Goal: Task Accomplishment & Management: Use online tool/utility

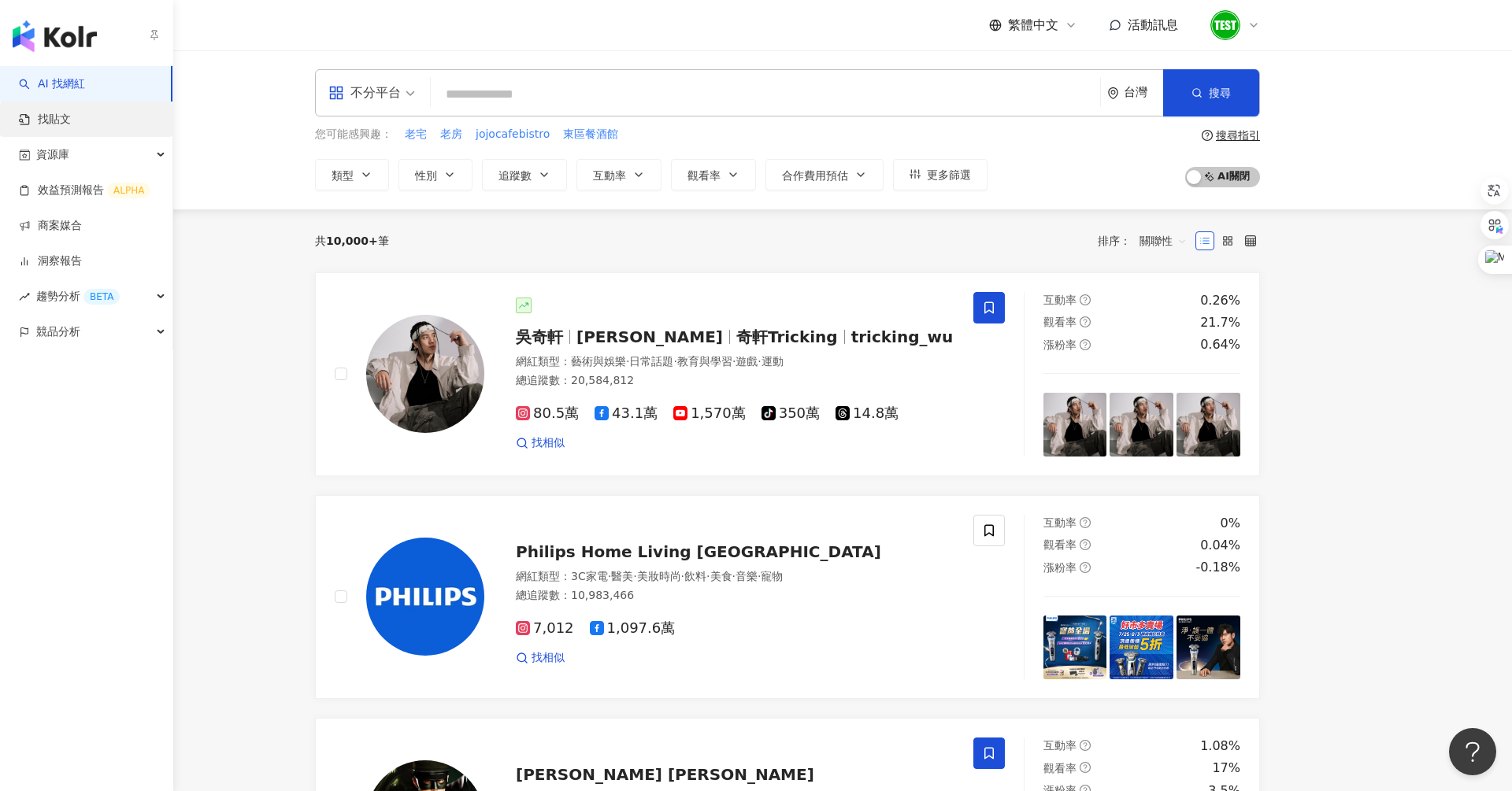
click at [71, 128] on link "找貼文" at bounding box center [45, 120] width 52 height 16
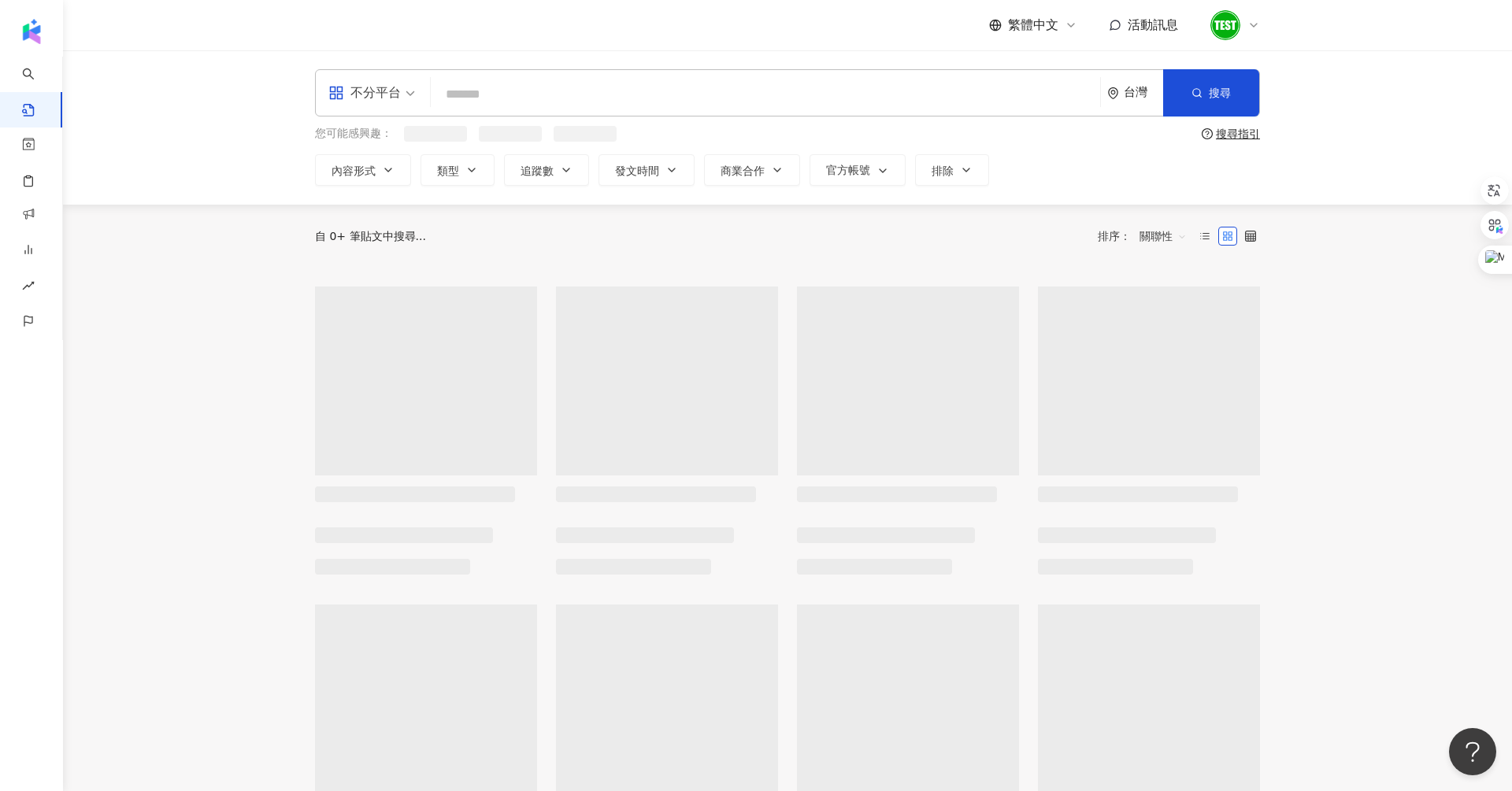
click at [537, 106] on input "search" at bounding box center [765, 94] width 656 height 34
type input "*"
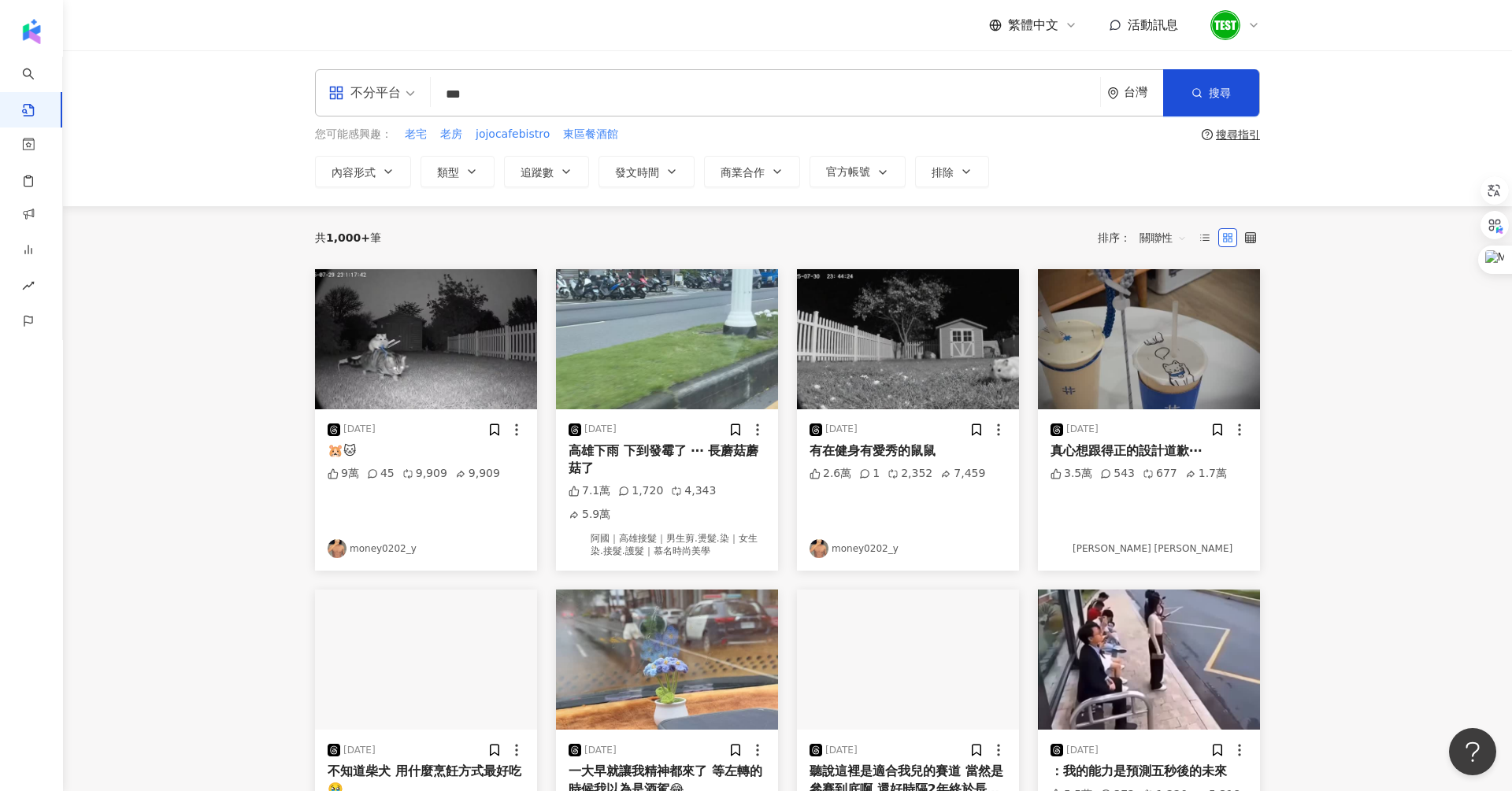
type input "***"
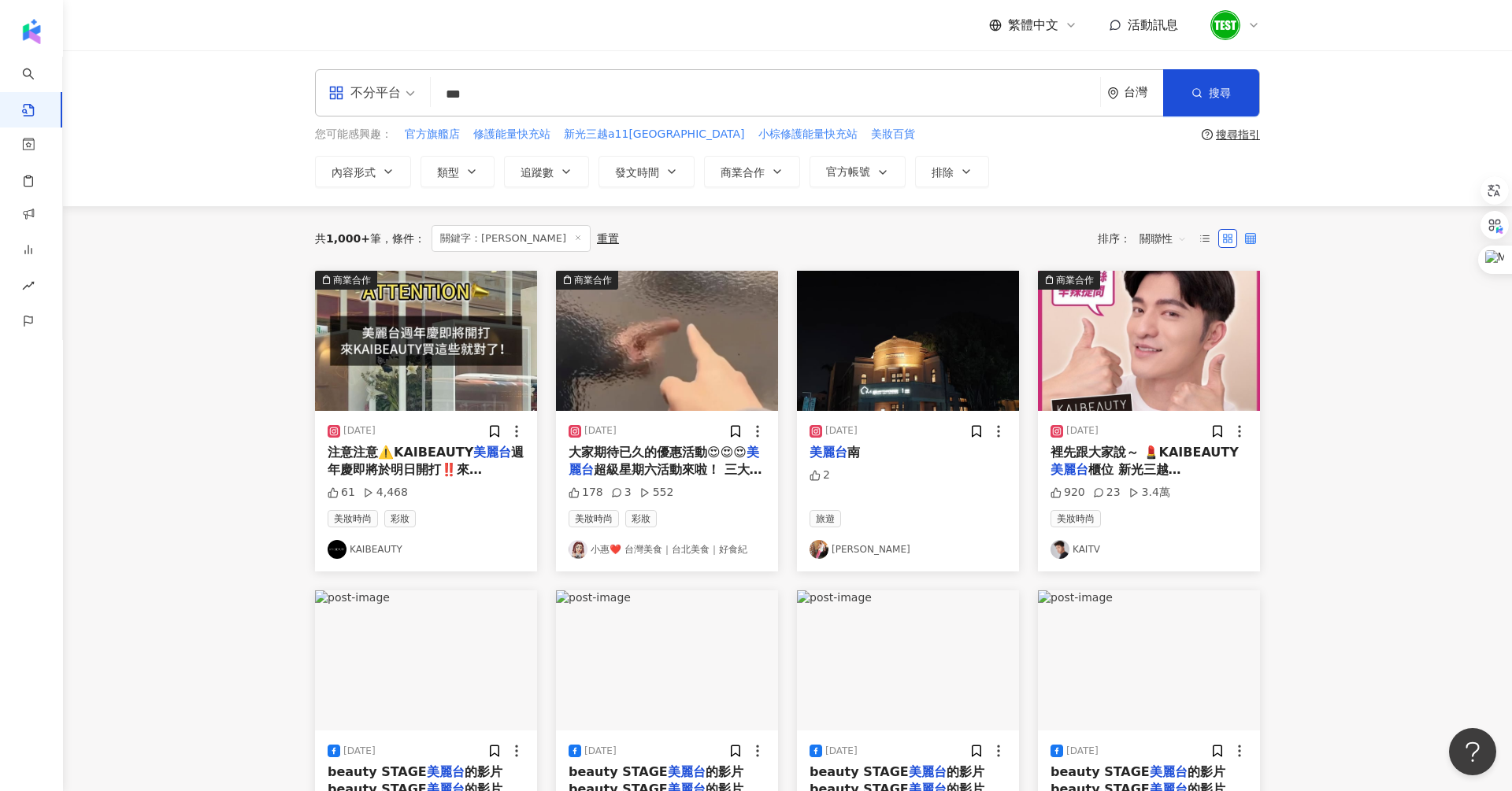
click at [1258, 239] on label at bounding box center [1251, 239] width 19 height 19
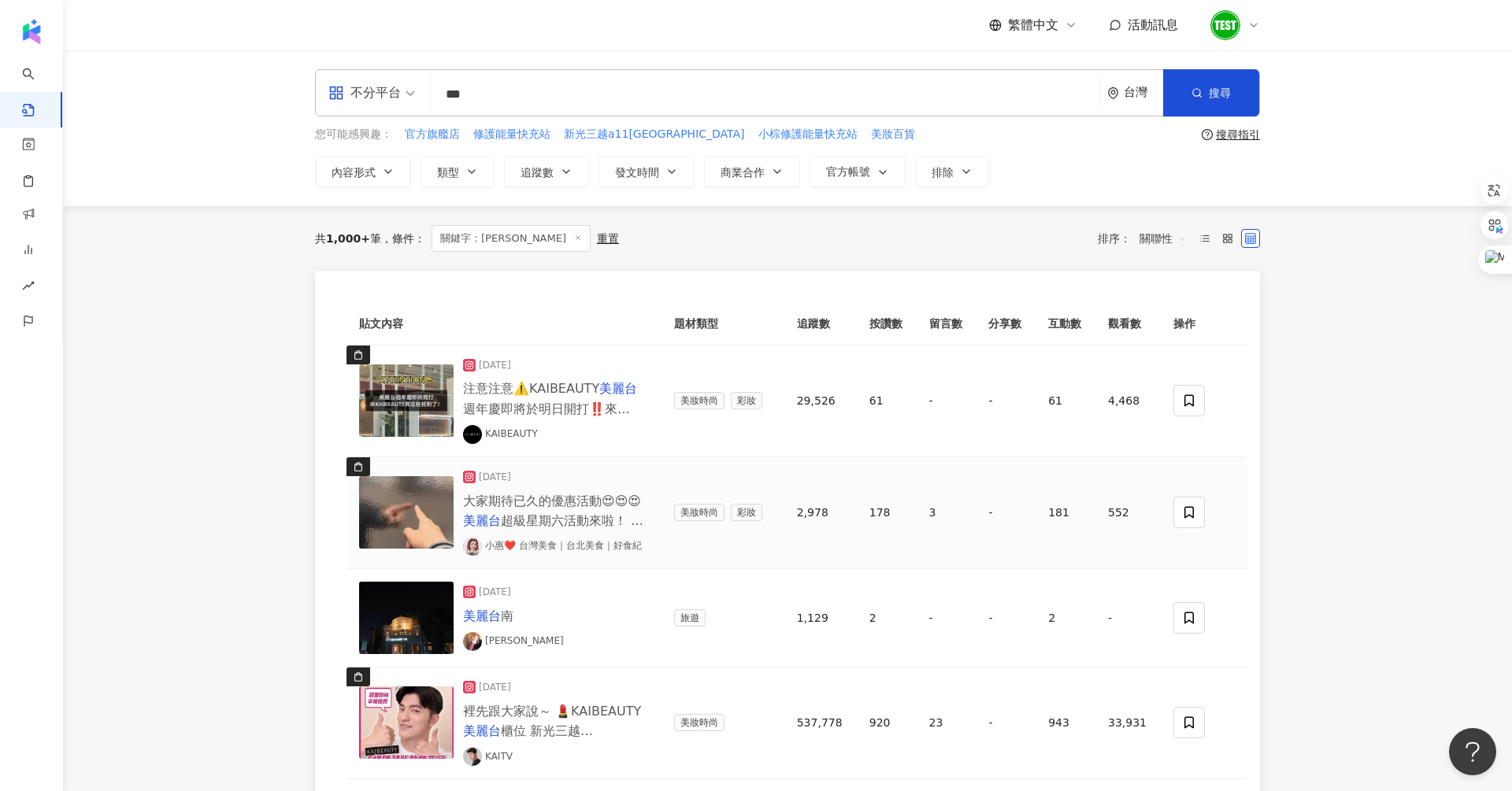
scroll to position [52, 0]
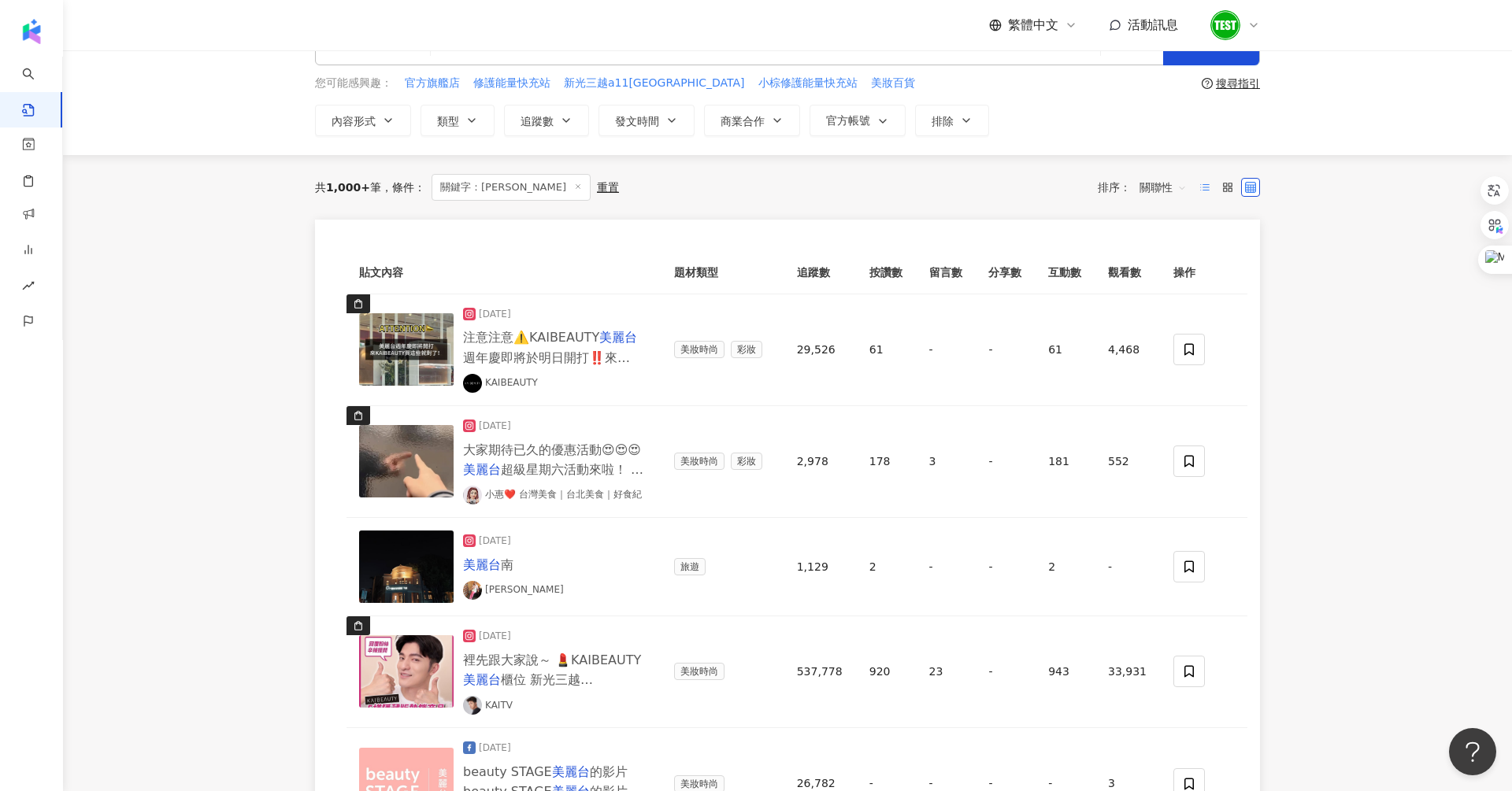
click at [1202, 185] on icon at bounding box center [1204, 187] width 11 height 11
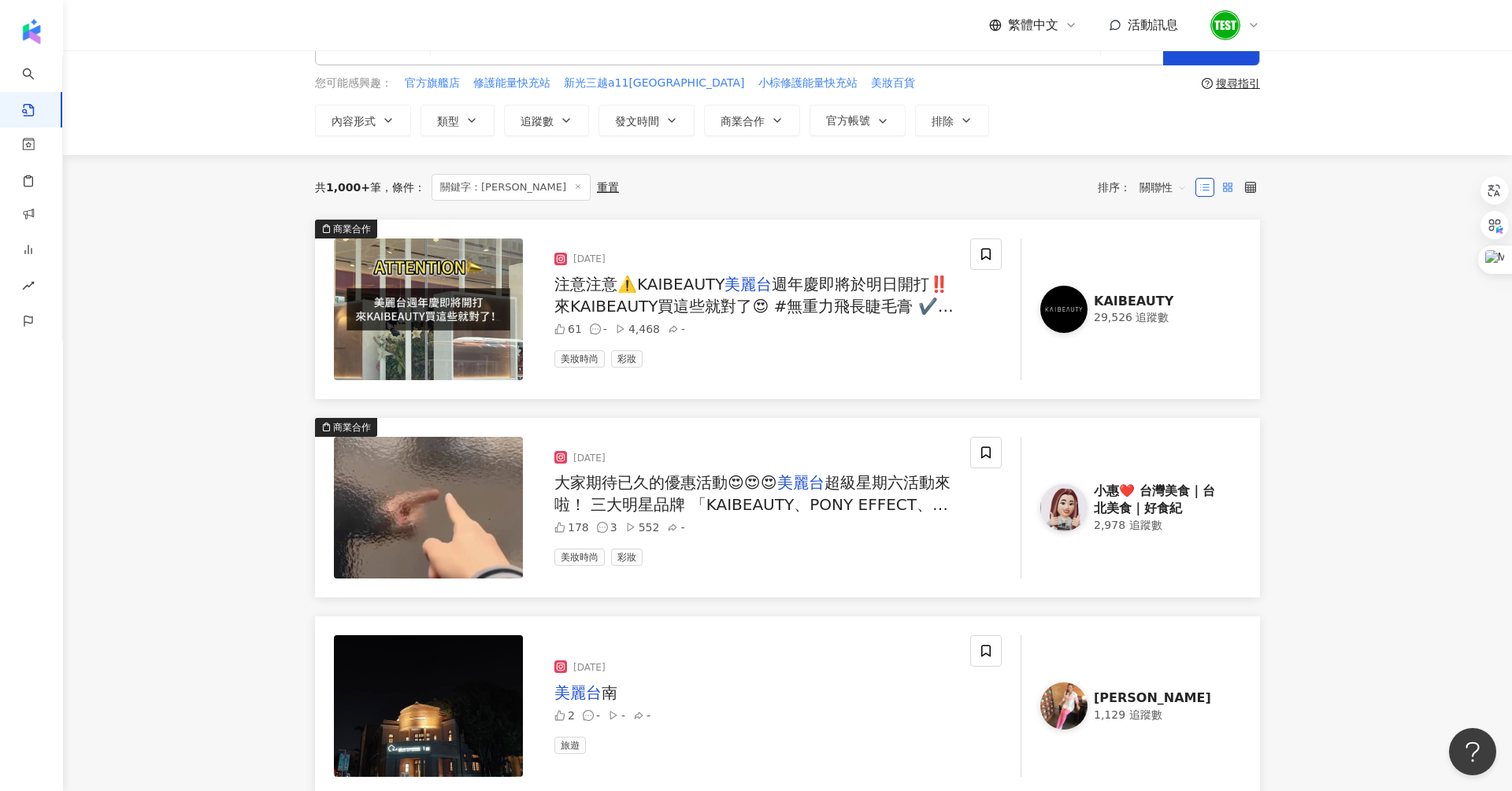
click at [1222, 191] on icon at bounding box center [1227, 187] width 11 height 11
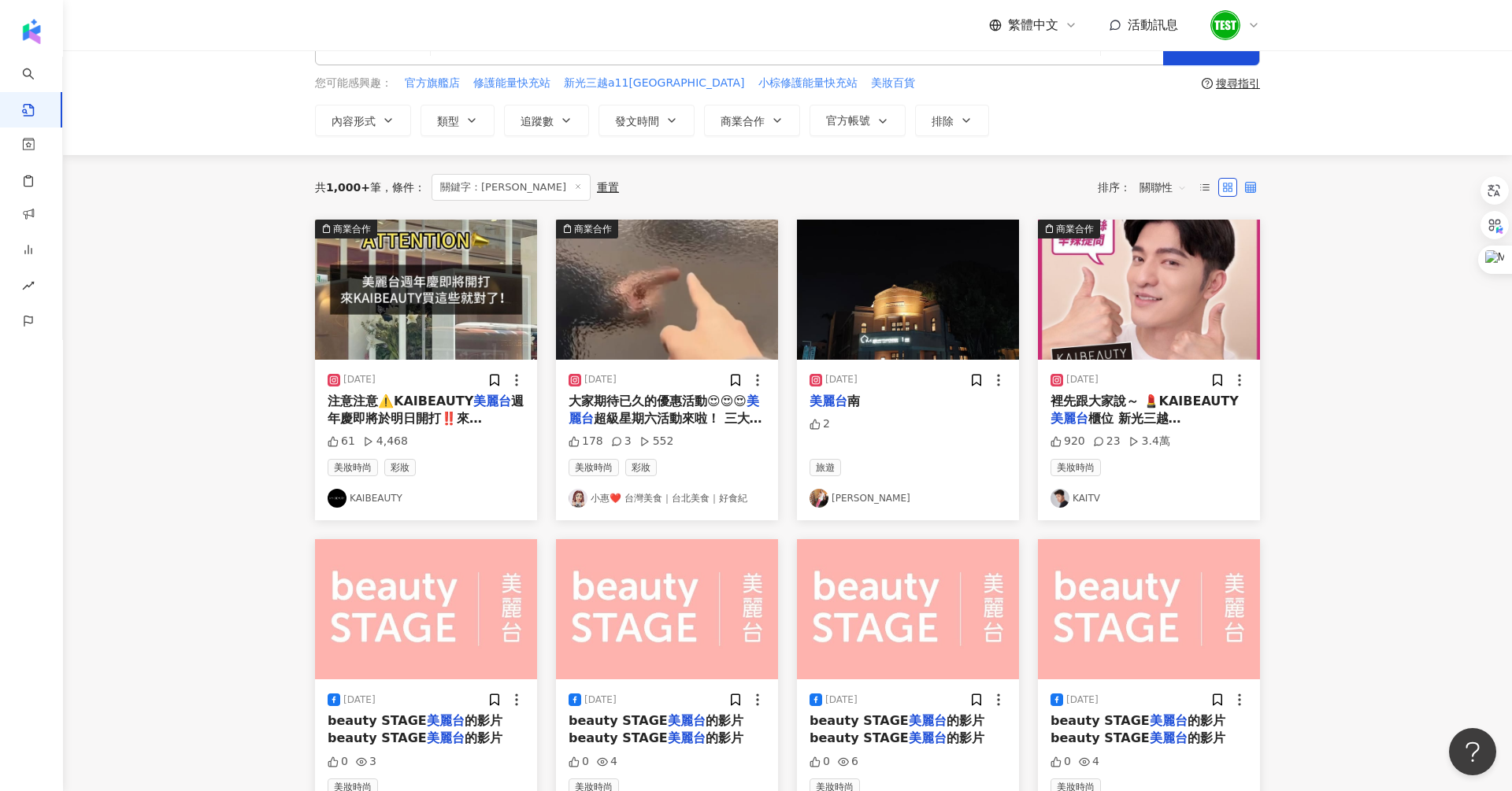
click at [1254, 191] on label at bounding box center [1251, 188] width 19 height 19
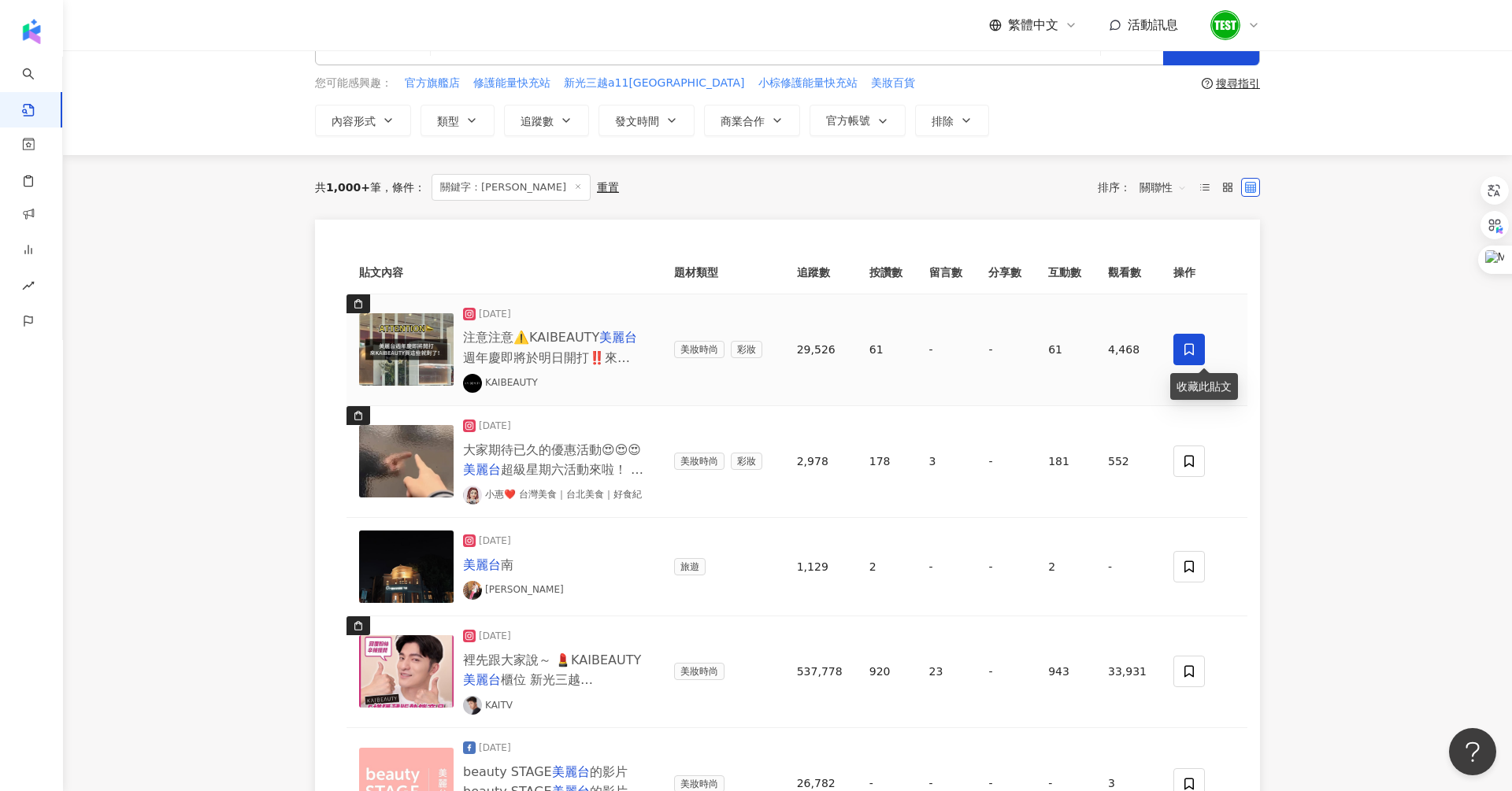
click at [1189, 352] on icon at bounding box center [1189, 350] width 14 height 14
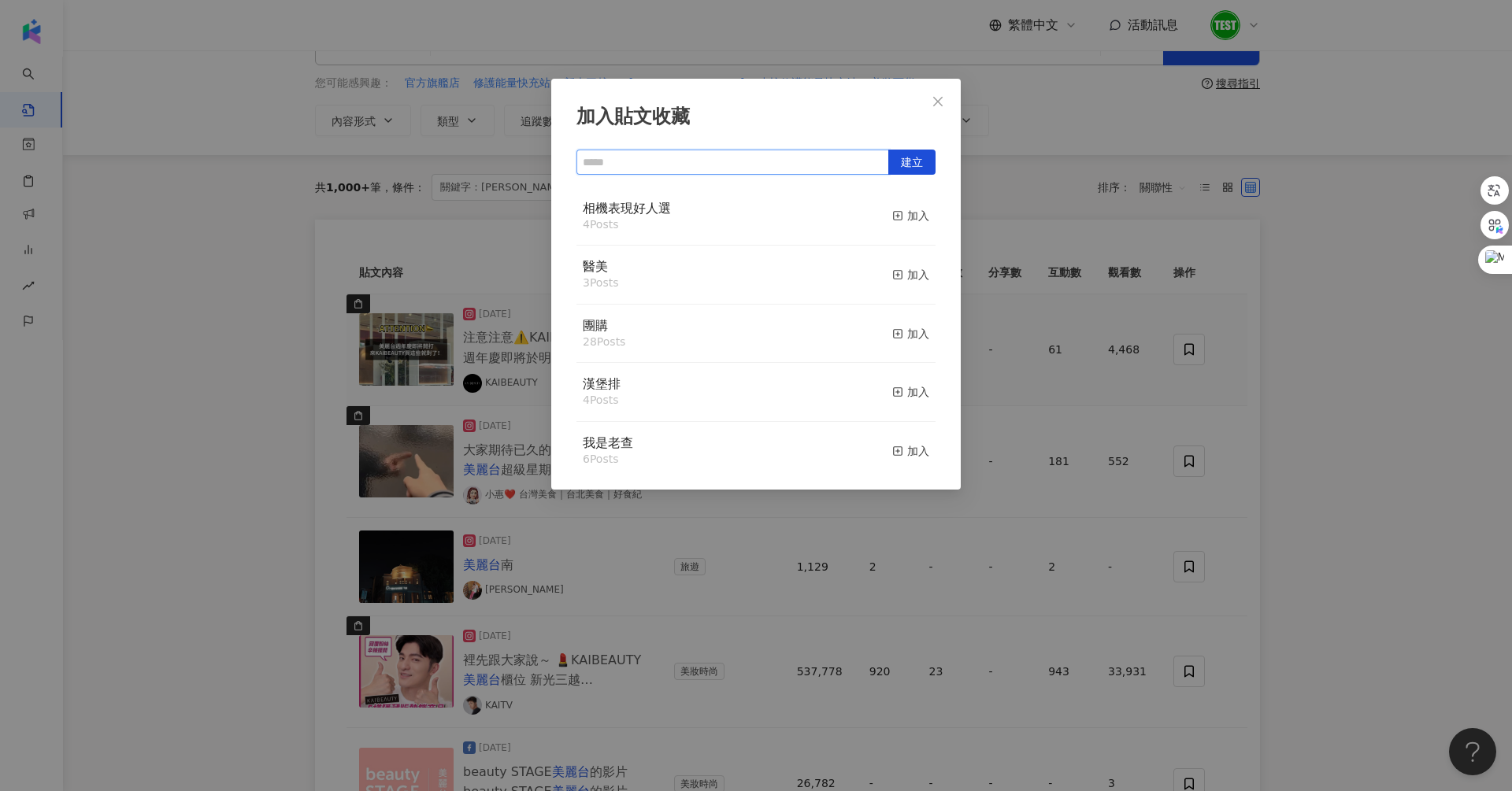
click at [759, 163] on input "text" at bounding box center [732, 162] width 313 height 25
click at [904, 168] on span "建立" at bounding box center [912, 163] width 22 height 25
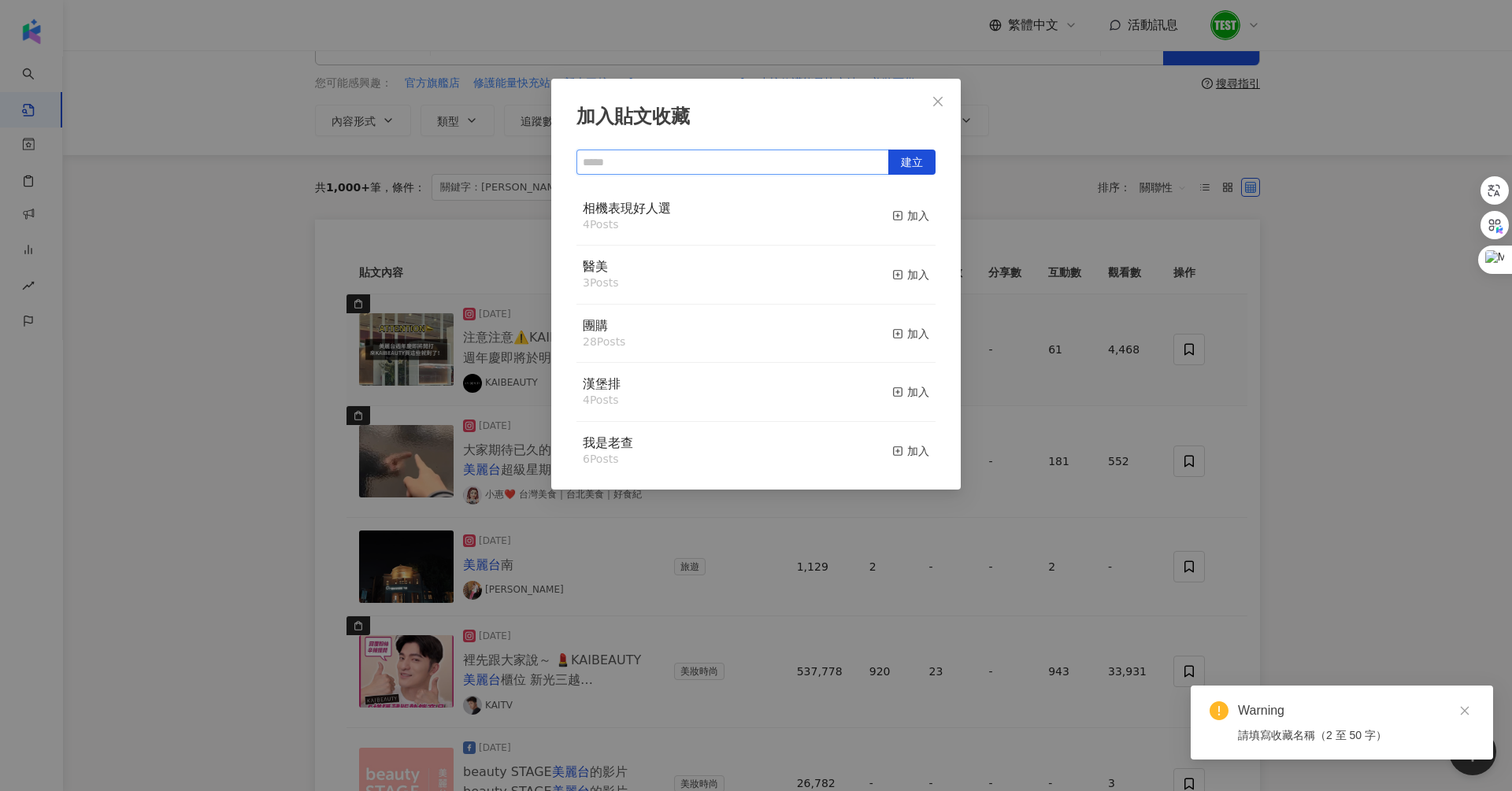
click at [712, 161] on input "text" at bounding box center [732, 162] width 313 height 25
type input "***"
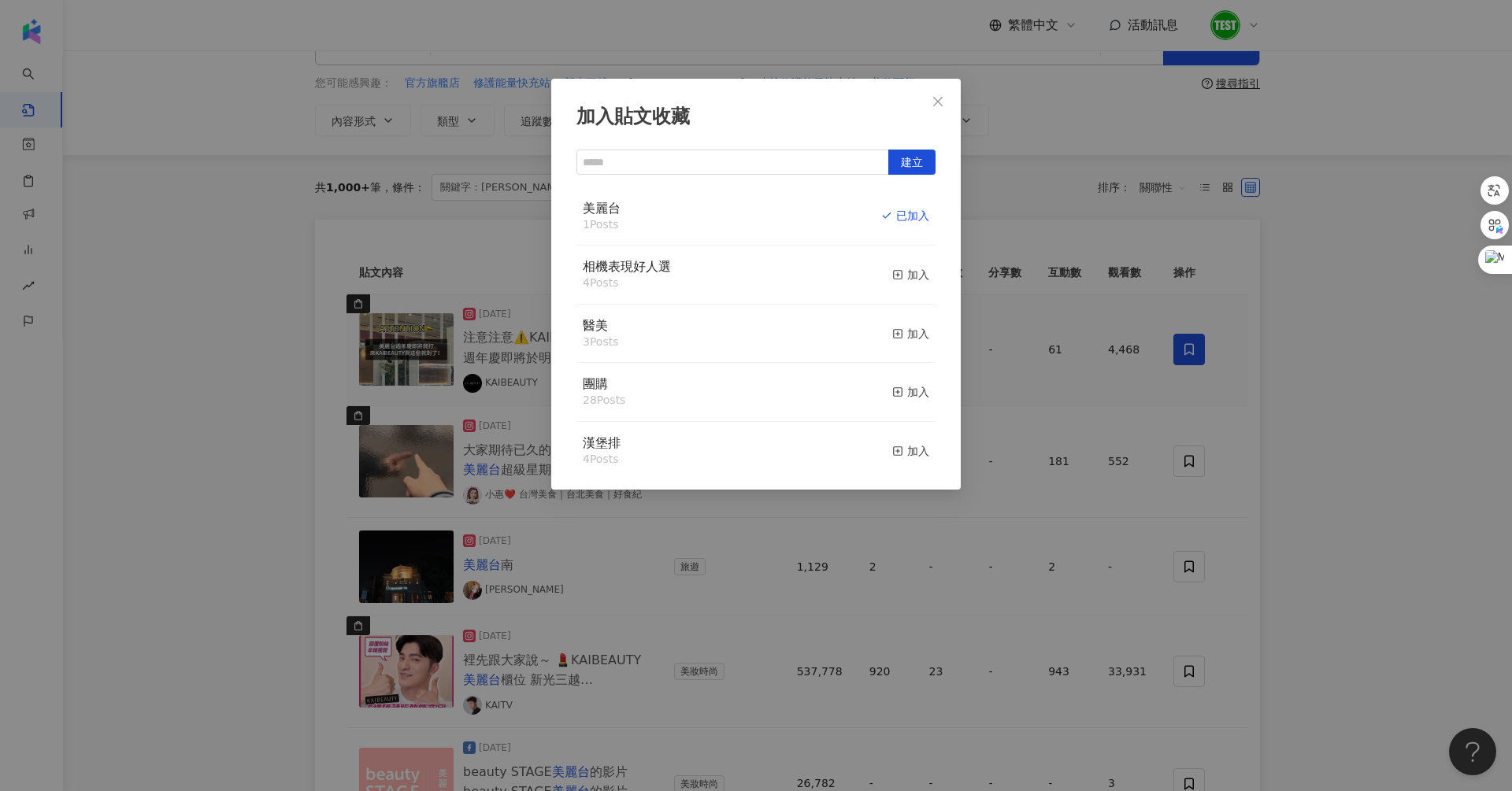
click at [1069, 369] on div "加入貼文收藏 建立 美麗台 1 Posts 已加入 相機表現好人選 4 Posts 加入 醫美 3 Posts 加入 團購 28 Posts 加入 漢堡排 4…" at bounding box center [756, 395] width 1512 height 791
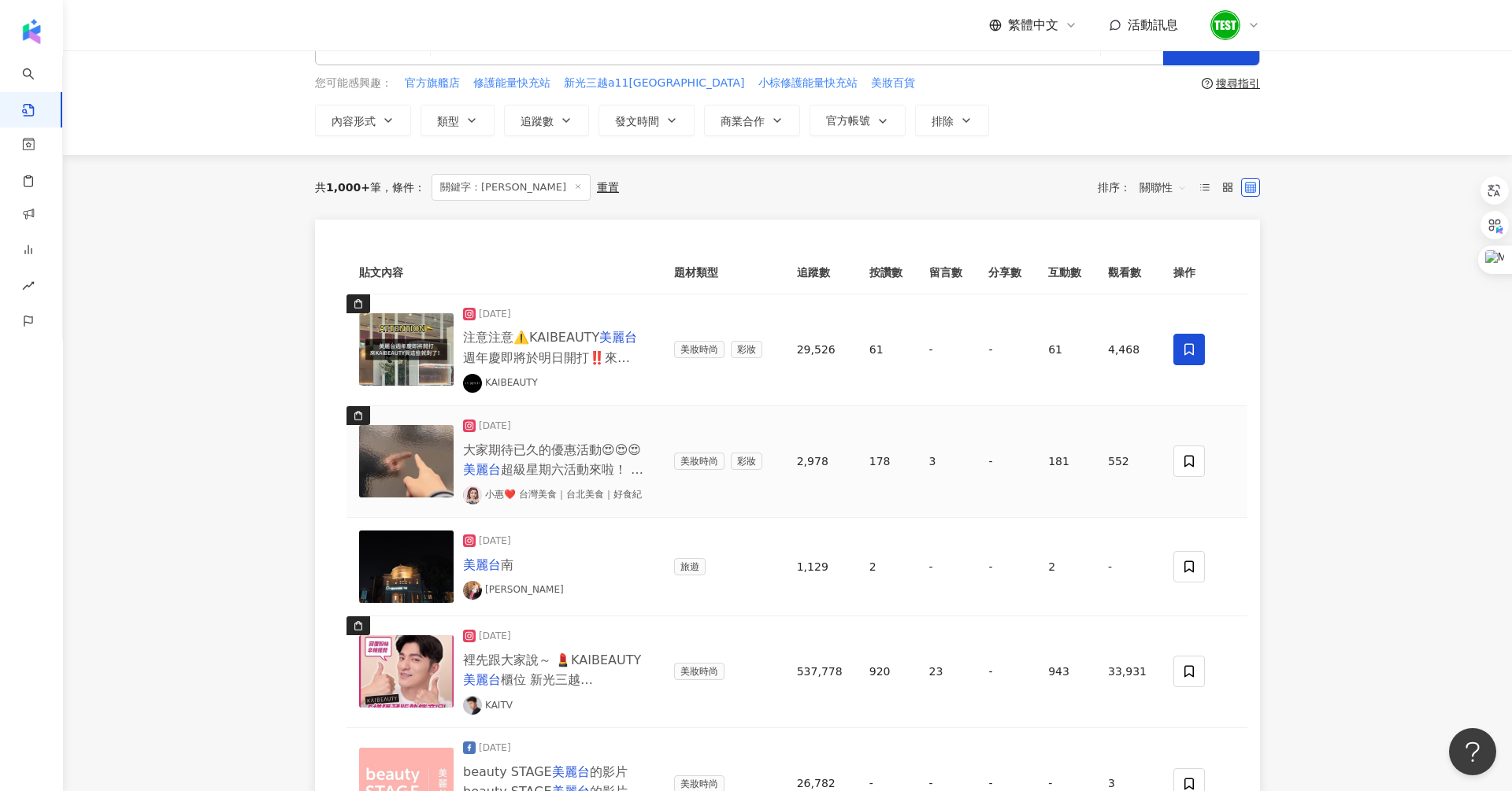
click at [1168, 468] on td at bounding box center [1203, 462] width 87 height 112
click at [1182, 468] on span at bounding box center [1189, 461] width 31 height 31
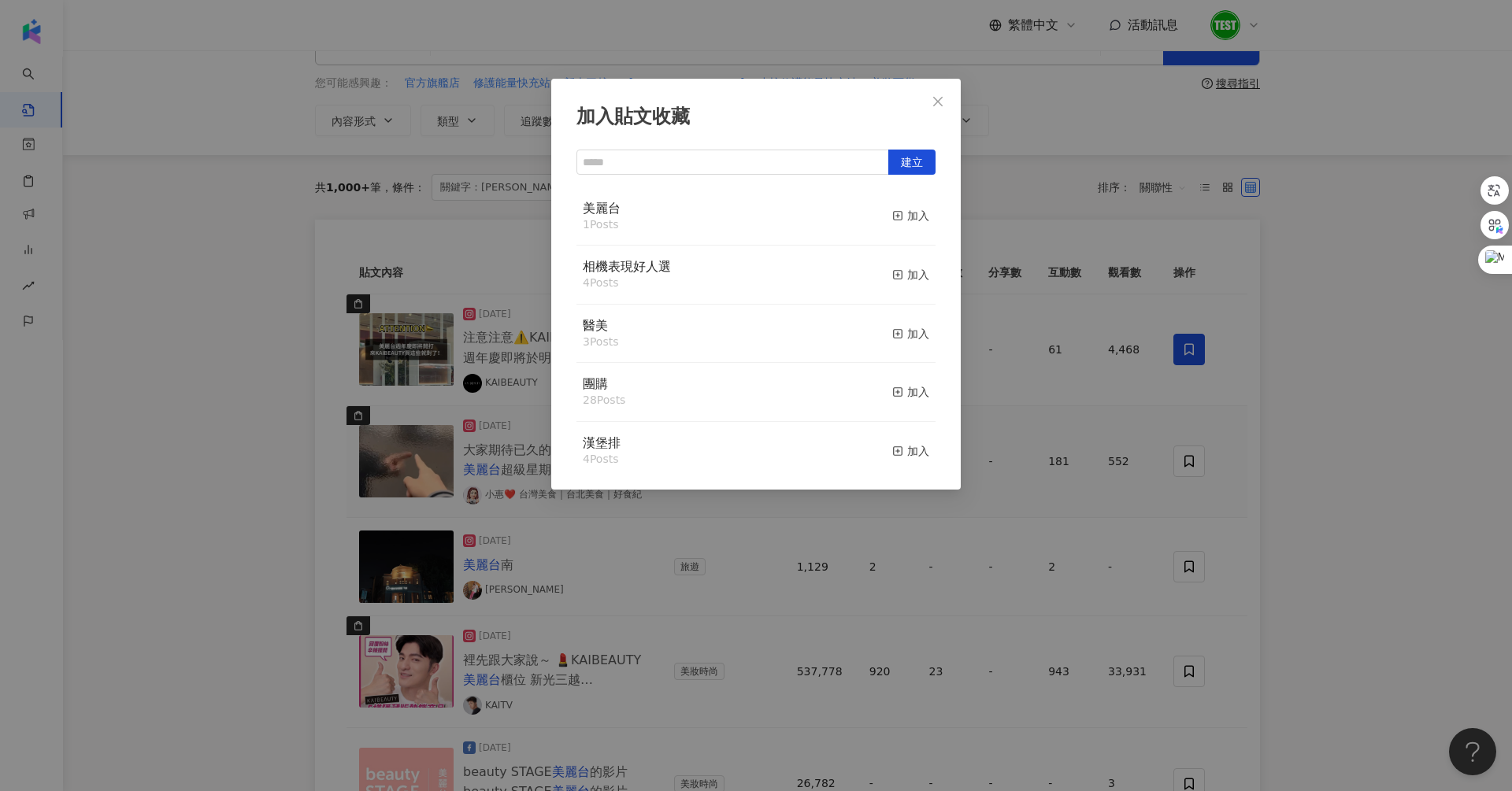
click at [902, 206] on button "加入" at bounding box center [911, 217] width 37 height 33
click at [902, 211] on icon "button" at bounding box center [898, 216] width 11 height 11
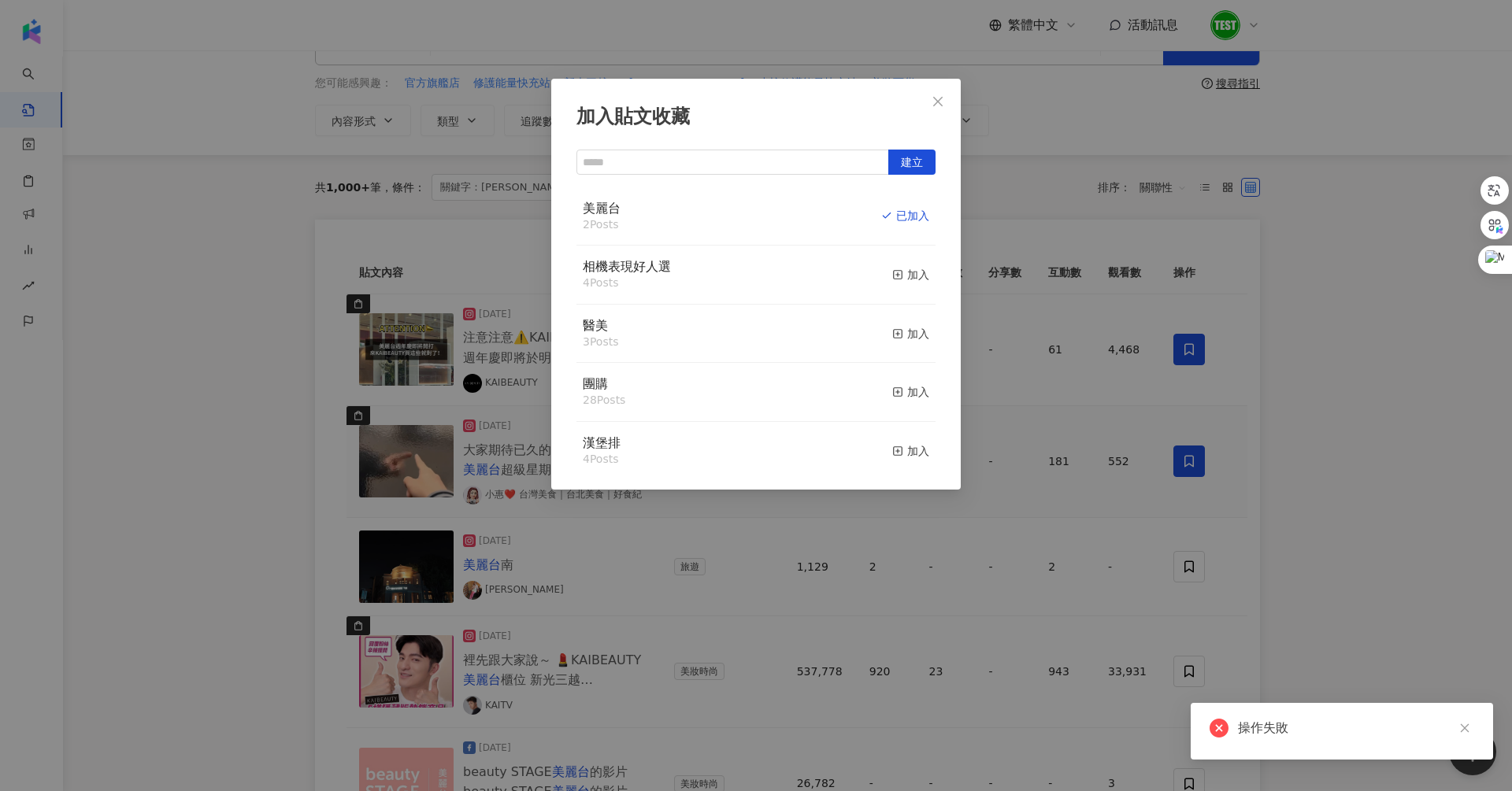
click at [1259, 642] on div "加入貼文收藏 建立 美麗台 2 Posts 已加入 相機表現好人選 4 Posts 加入 醫美 3 Posts 加入 團購 28 Posts 加入 漢堡排 4…" at bounding box center [756, 395] width 1512 height 791
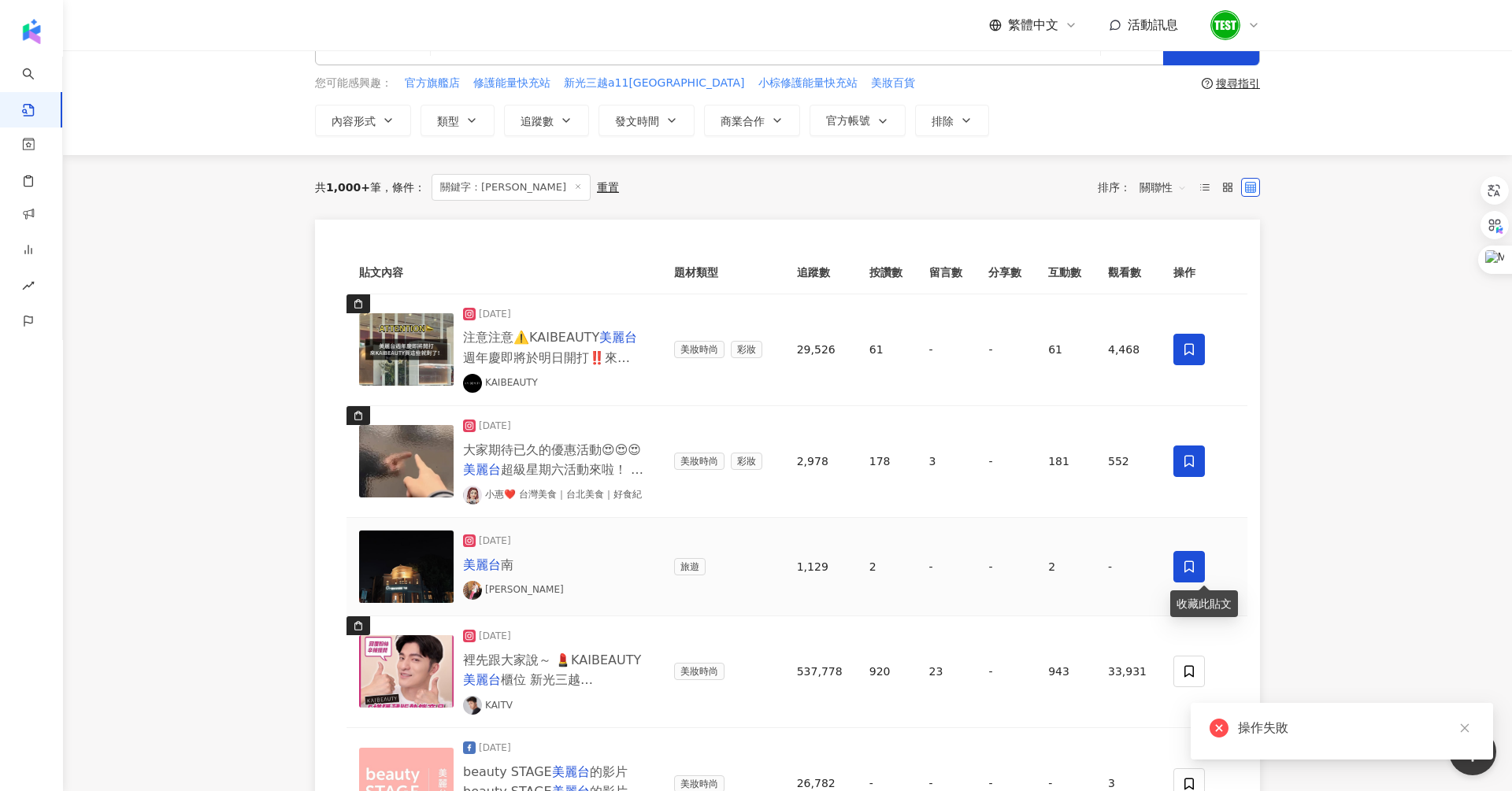
click at [1188, 563] on icon at bounding box center [1189, 567] width 14 height 14
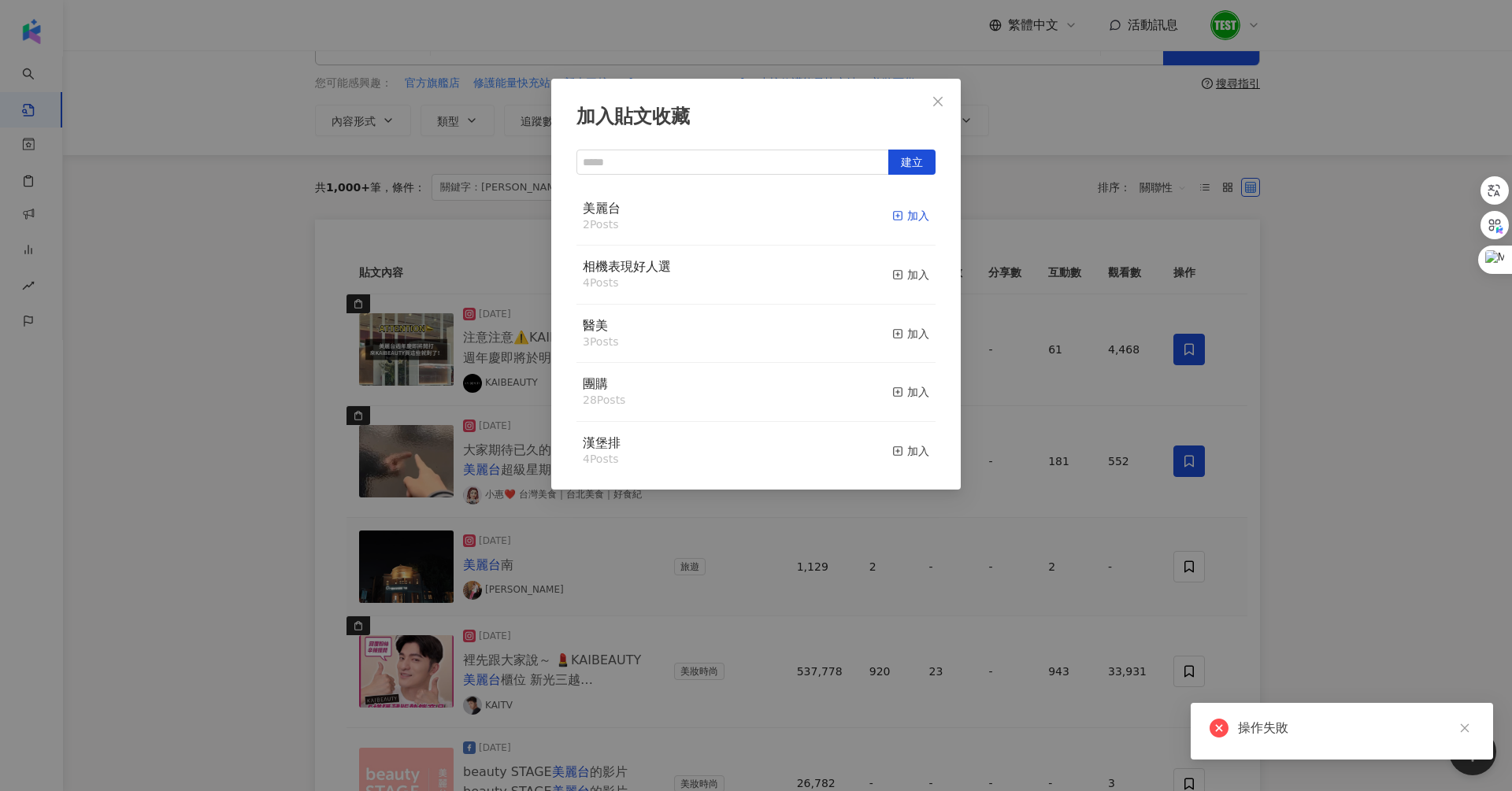
click at [905, 214] on div "加入" at bounding box center [911, 216] width 37 height 17
click at [1023, 583] on div "加入貼文收藏 建立 美麗台 3 Posts 已加入 相機表現好人選 4 Posts 加入 醫美 3 Posts 加入 團購 28 Posts 加入 漢堡排 4…" at bounding box center [756, 395] width 1512 height 791
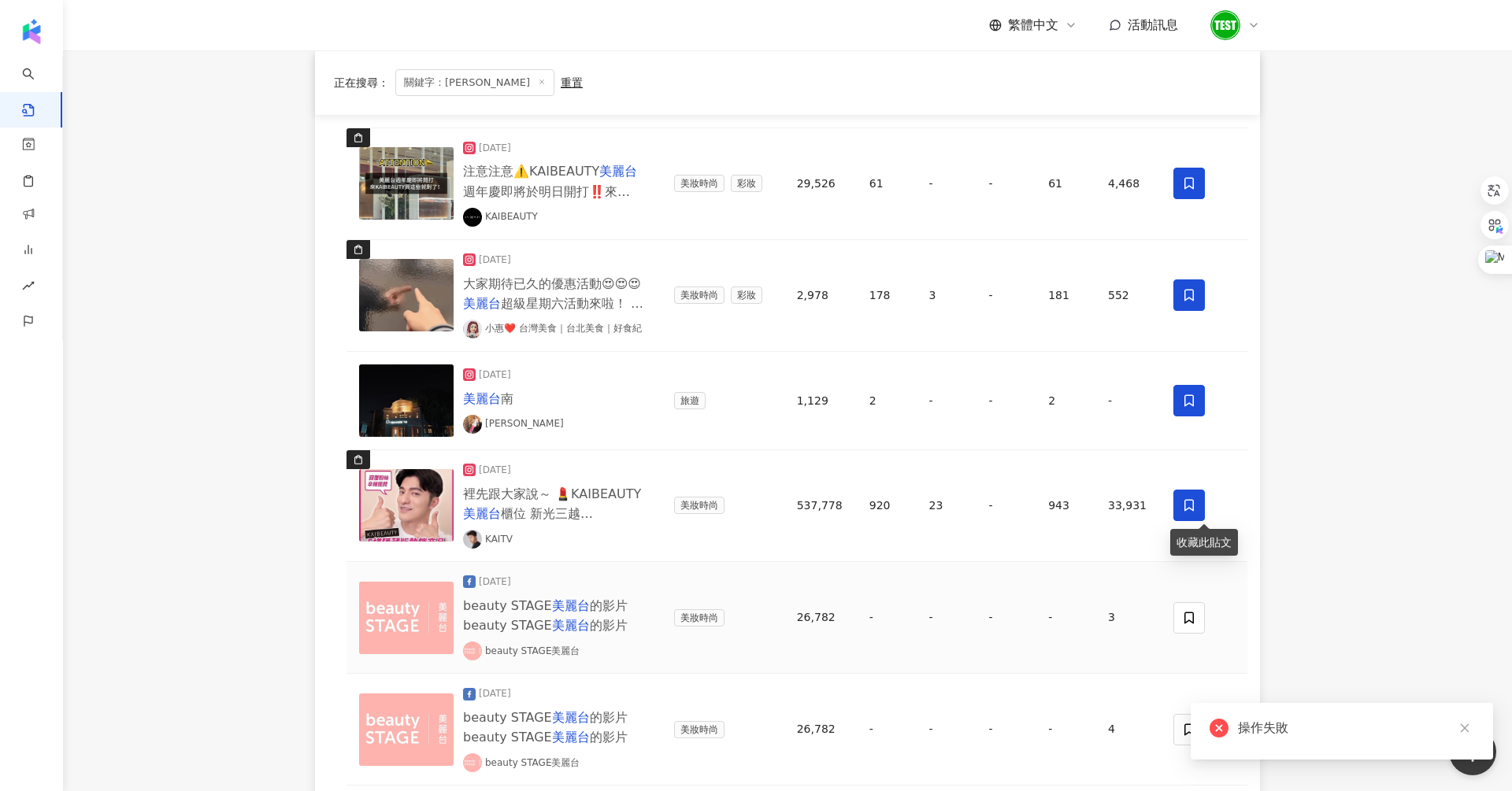
scroll to position [246, 0]
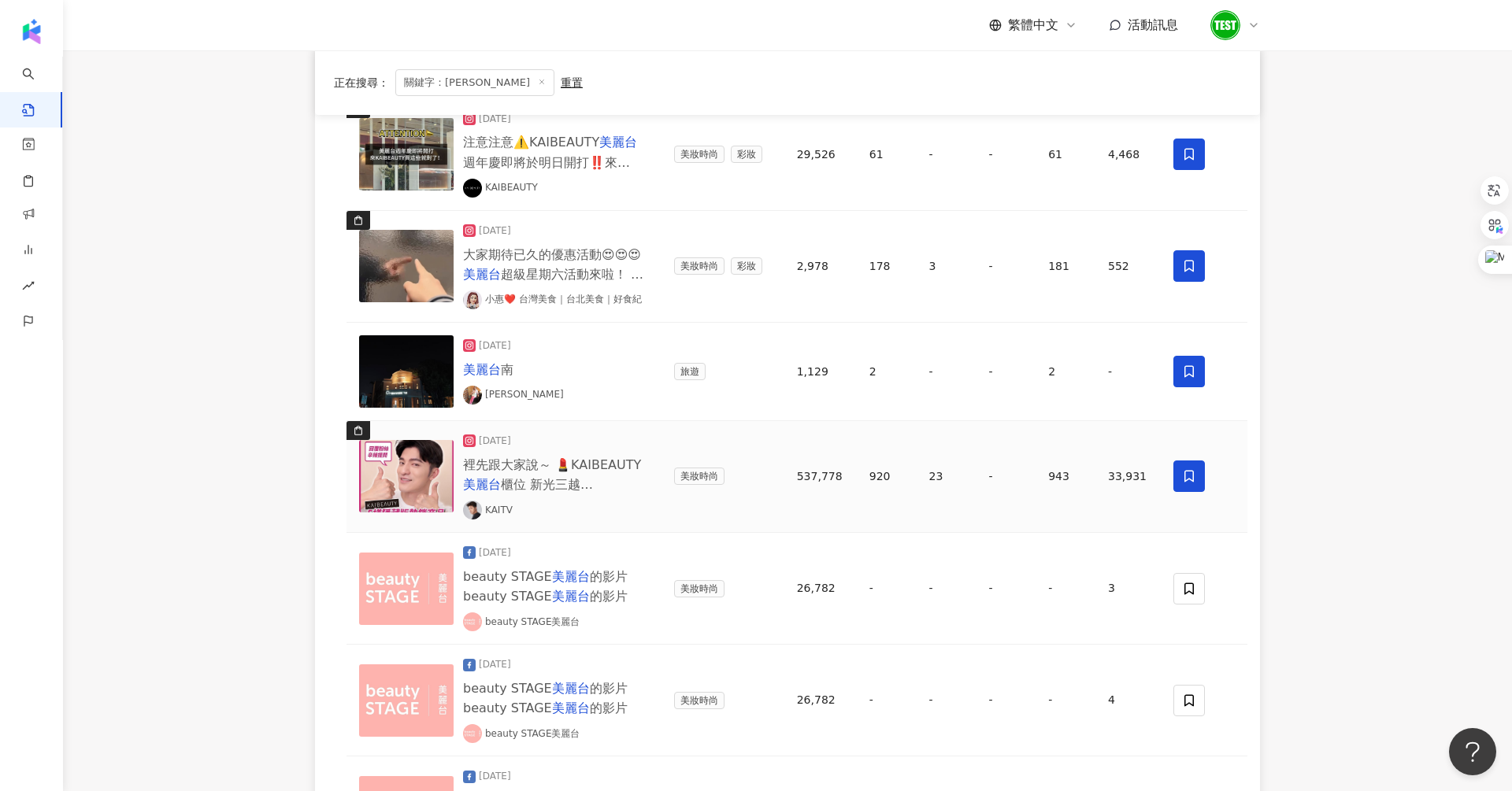
click at [1180, 472] on span at bounding box center [1189, 476] width 31 height 31
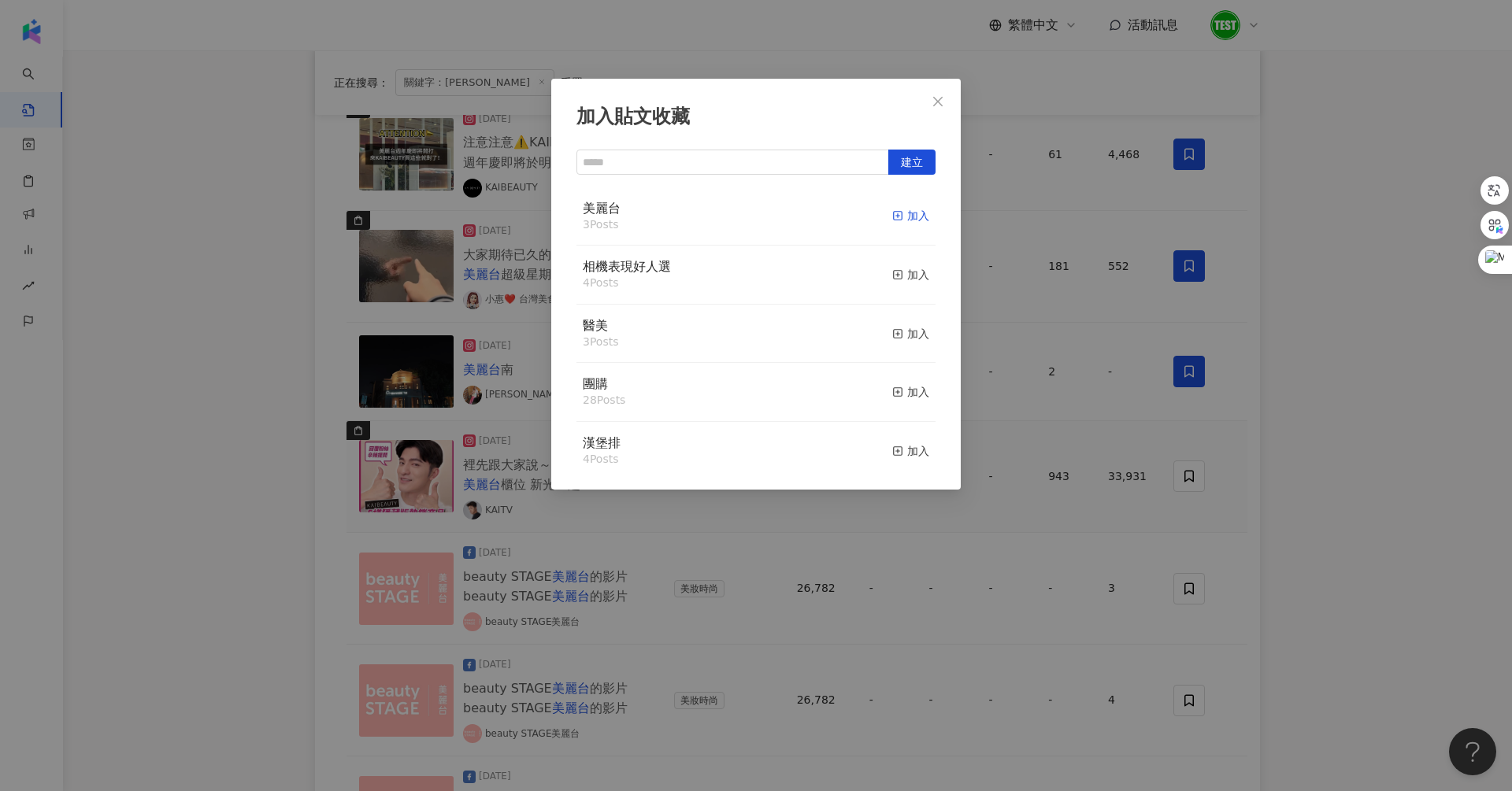
click at [905, 219] on div "加入" at bounding box center [911, 216] width 37 height 17
click at [252, 177] on div "加入貼文收藏 建立 美麗台 4 Posts 已加入 相機表現好人選 4 Posts 加入 醫美 3 Posts 加入 團購 28 Posts 加入 漢堡排 4…" at bounding box center [756, 395] width 1512 height 791
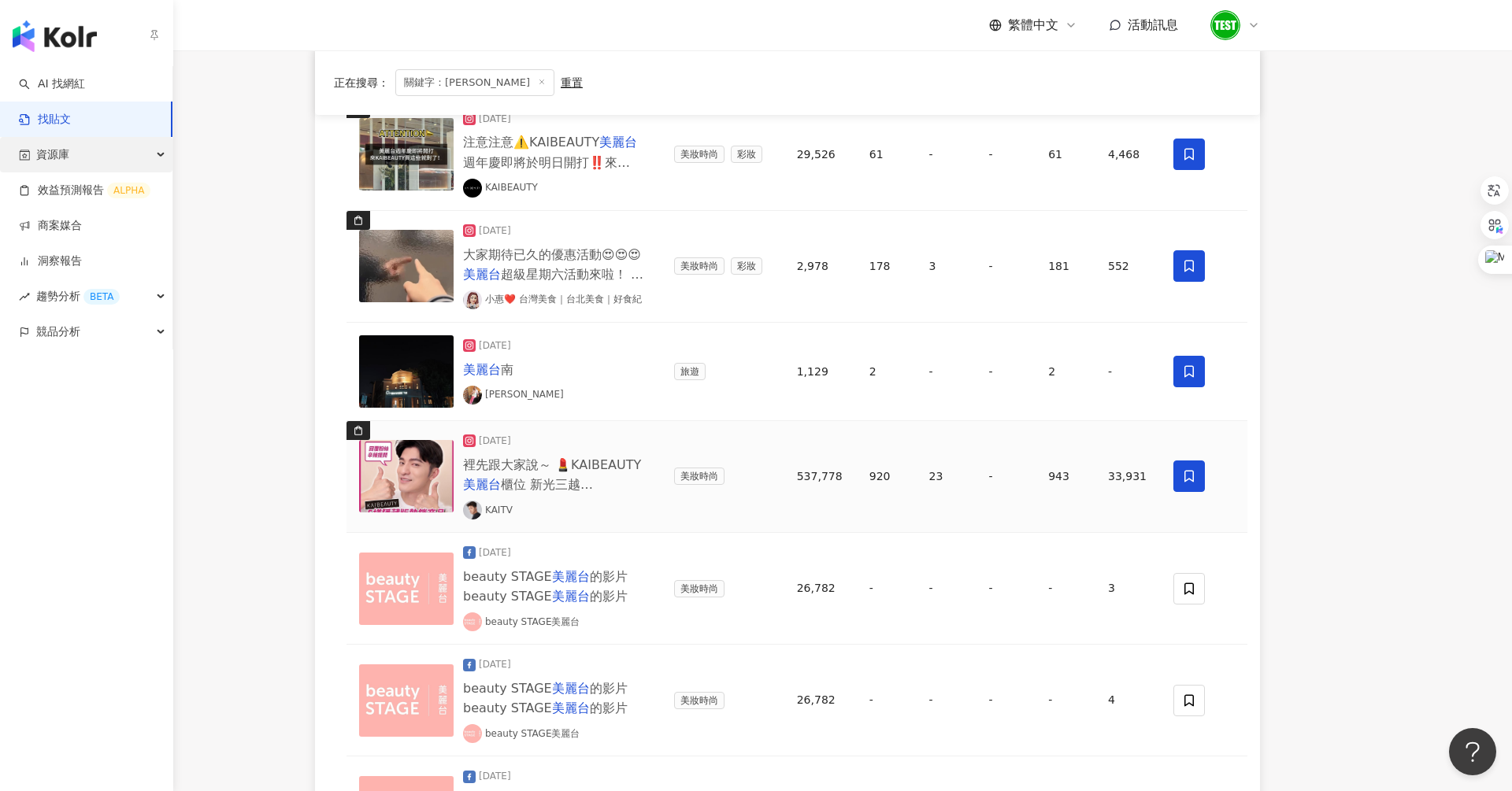
click at [81, 155] on div "資源庫" at bounding box center [86, 155] width 172 height 36
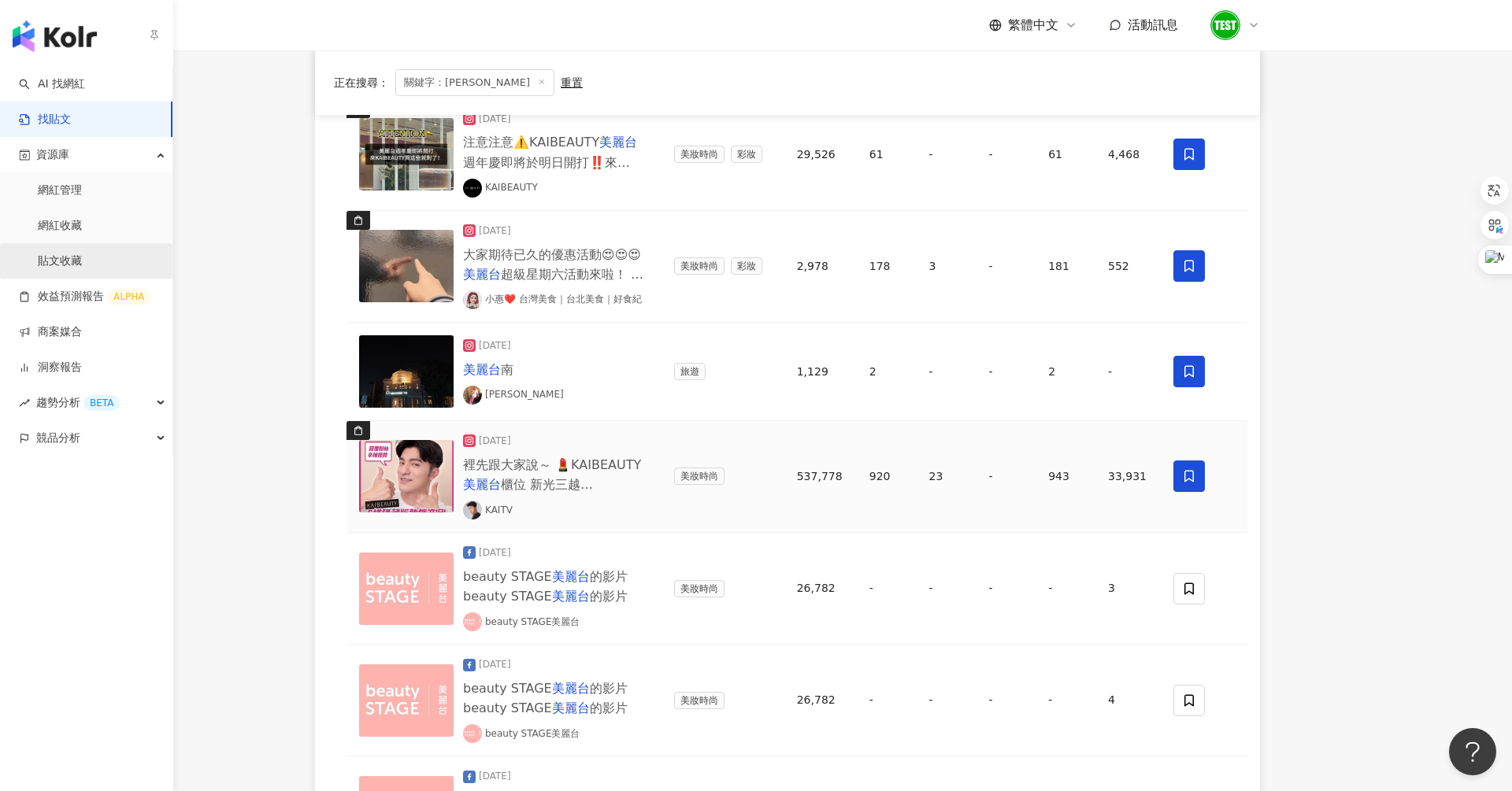
click at [77, 260] on link "貼文收藏" at bounding box center [59, 261] width 44 height 16
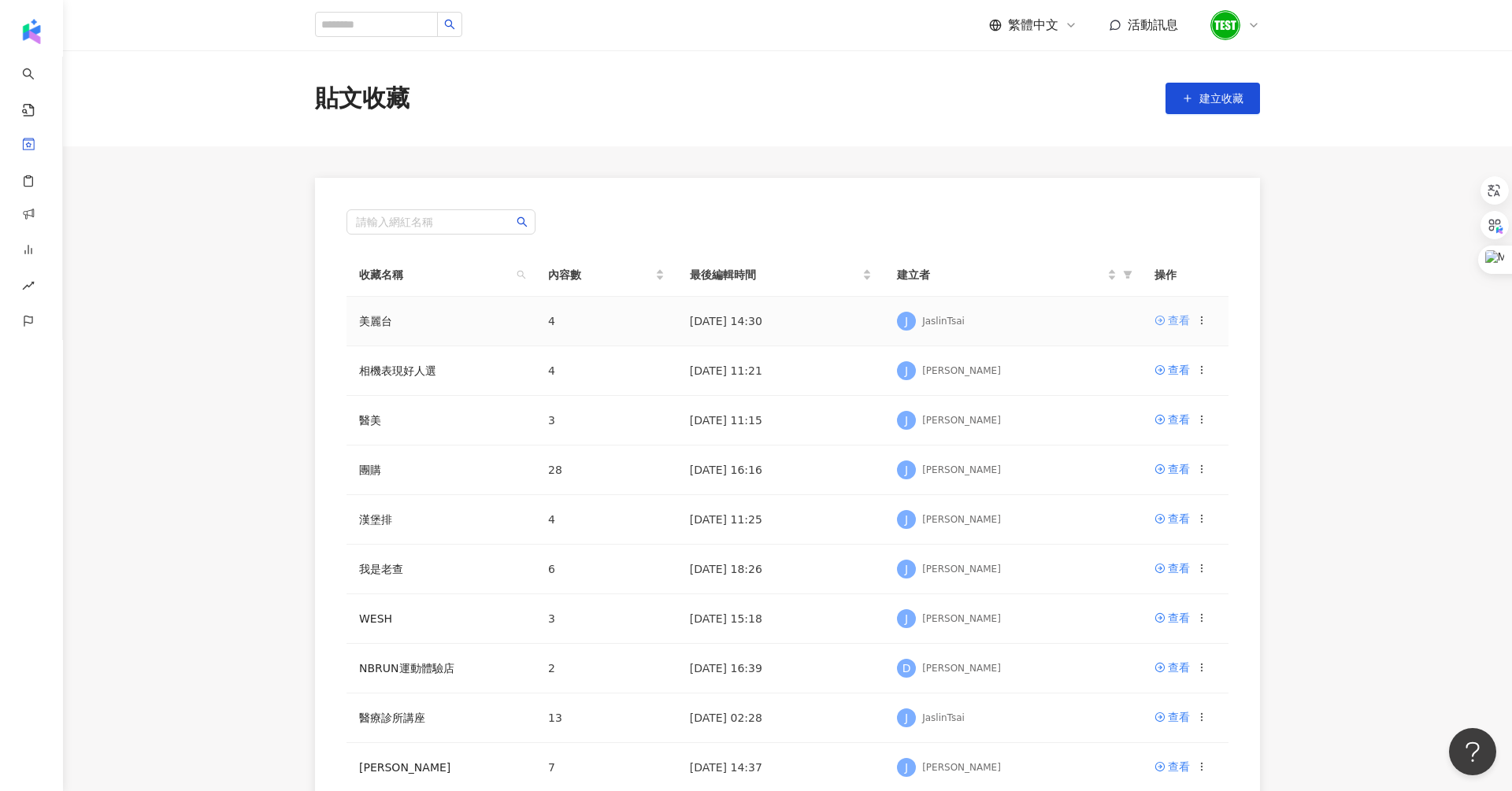
click at [1167, 317] on link "查看" at bounding box center [1172, 321] width 36 height 17
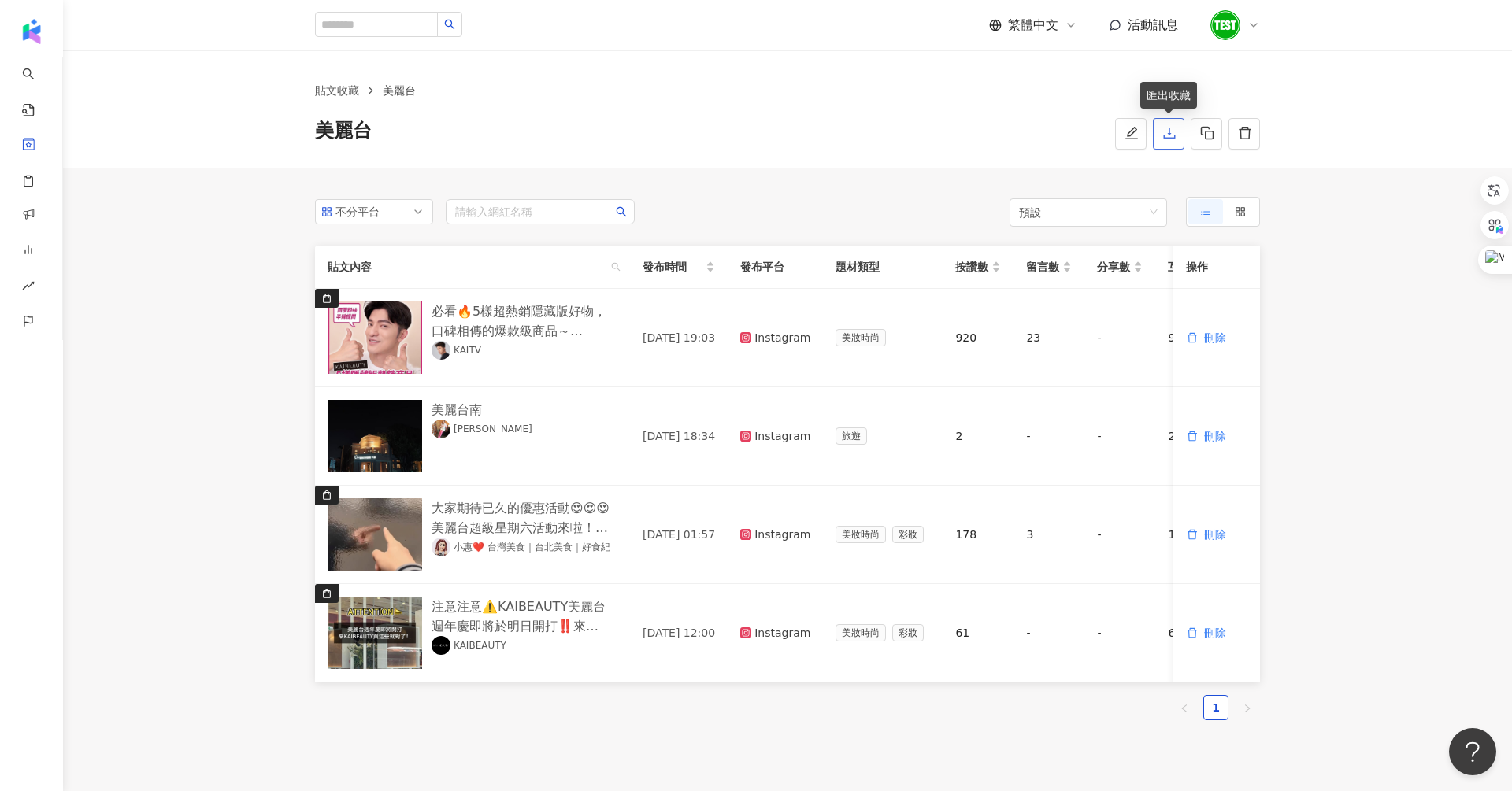
click at [1165, 130] on icon "download" at bounding box center [1169, 133] width 14 height 14
click at [1085, 58] on div "貼文收藏 美麗台 美麗台" at bounding box center [787, 109] width 1449 height 118
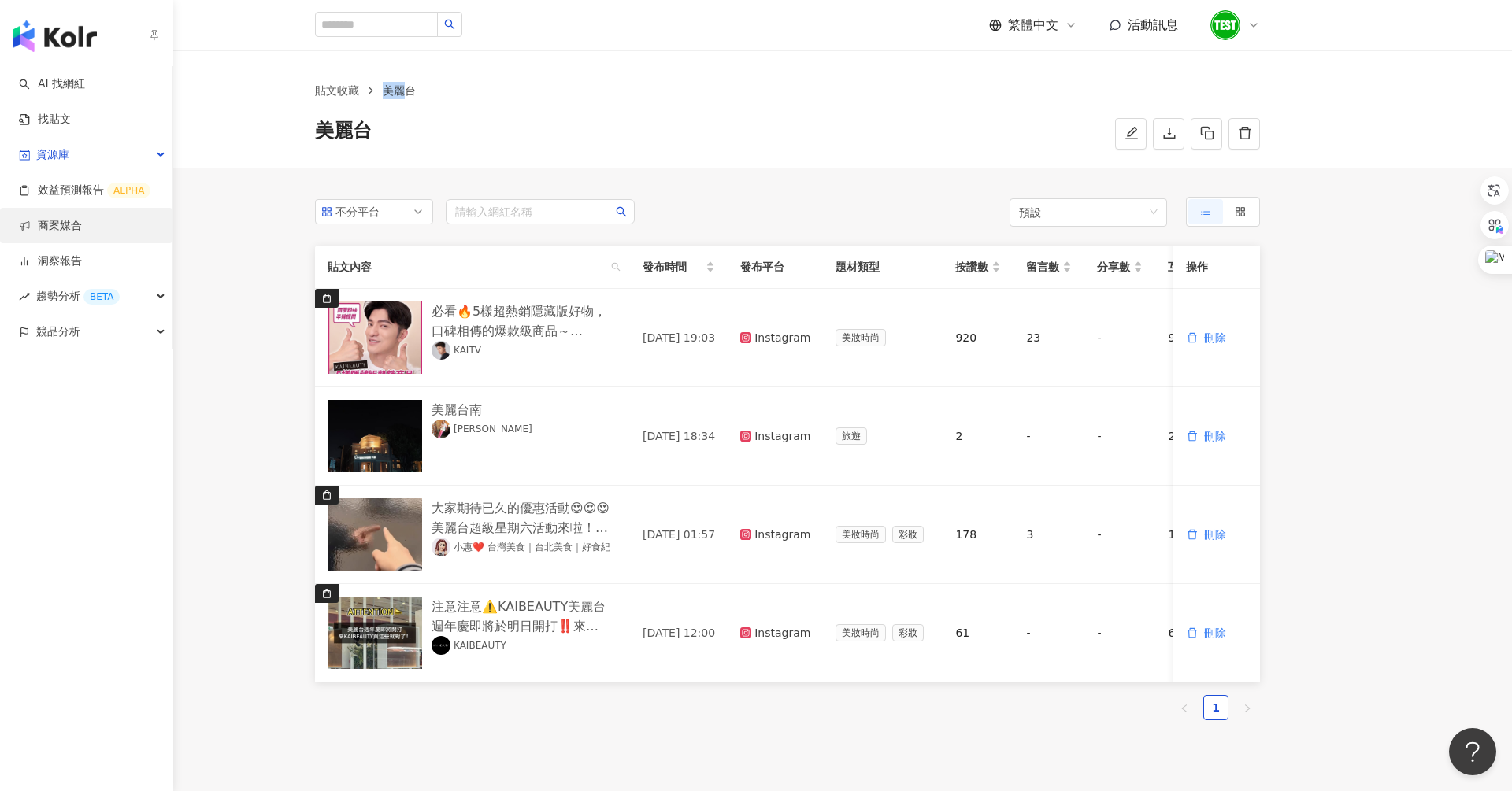
click at [77, 226] on link "商案媒合" at bounding box center [51, 226] width 63 height 16
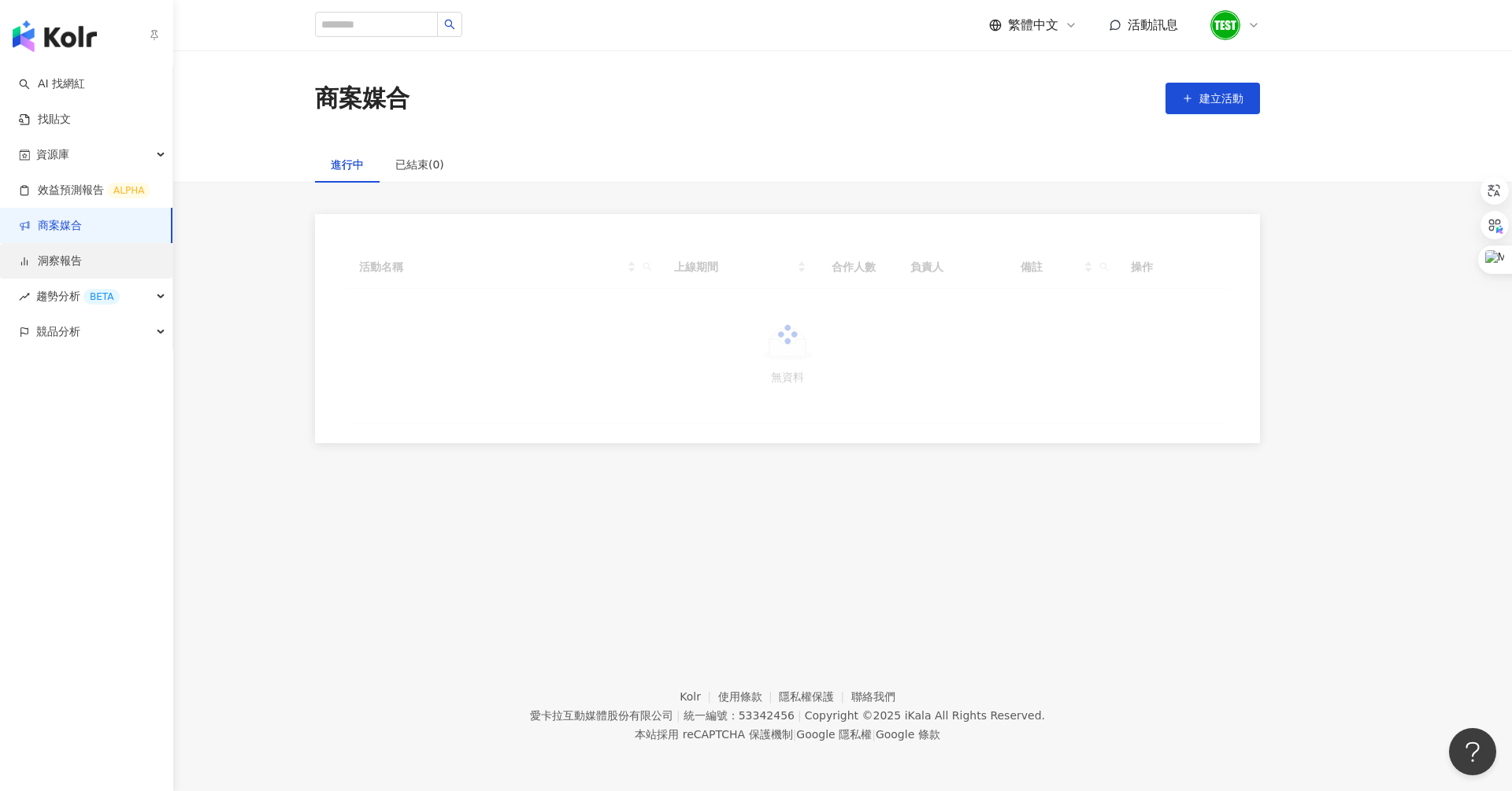
click at [79, 263] on link "洞察報告" at bounding box center [51, 261] width 63 height 16
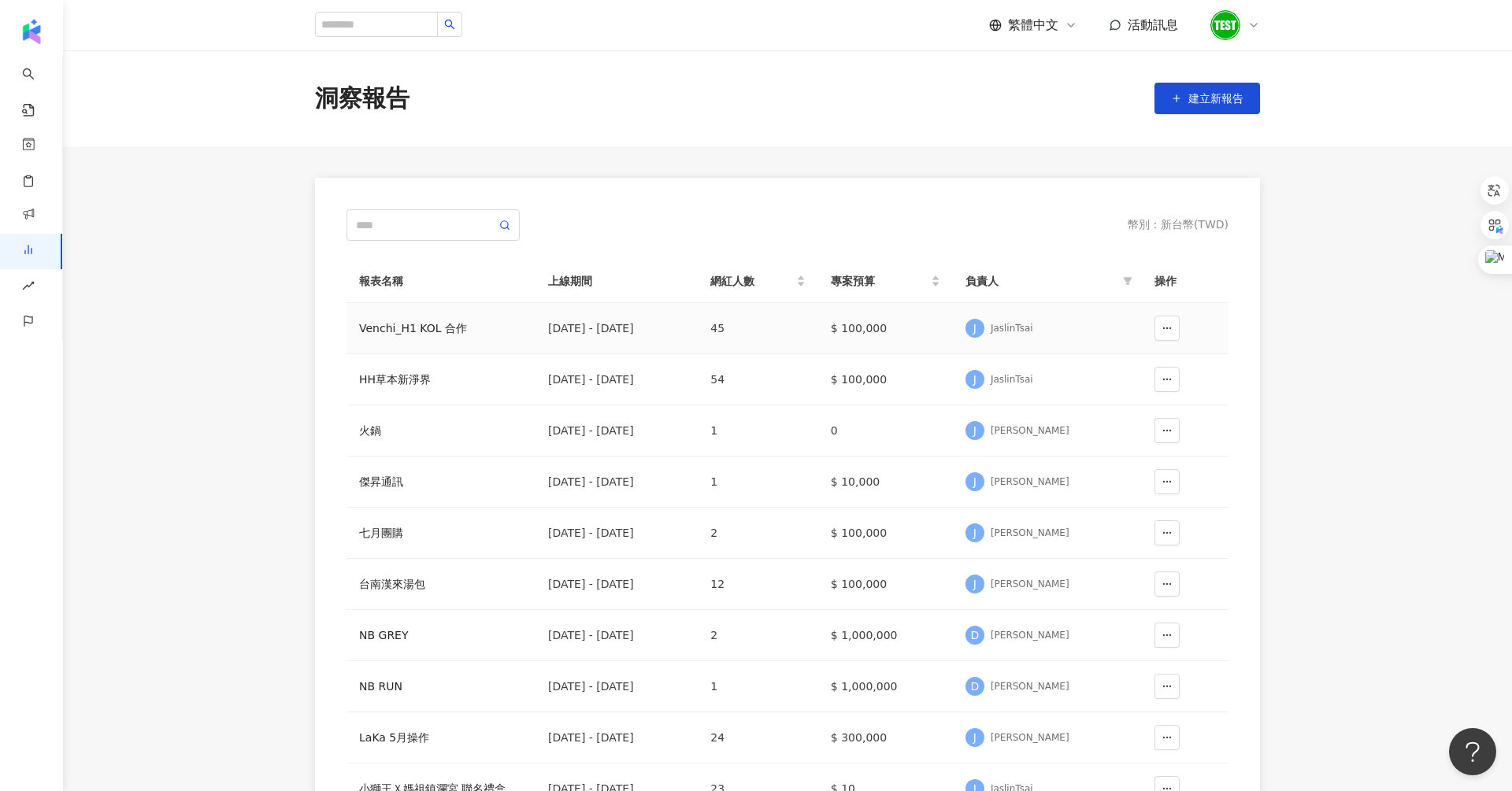
click at [432, 335] on div "Venchi_H1 KOL 合作" at bounding box center [440, 329] width 163 height 17
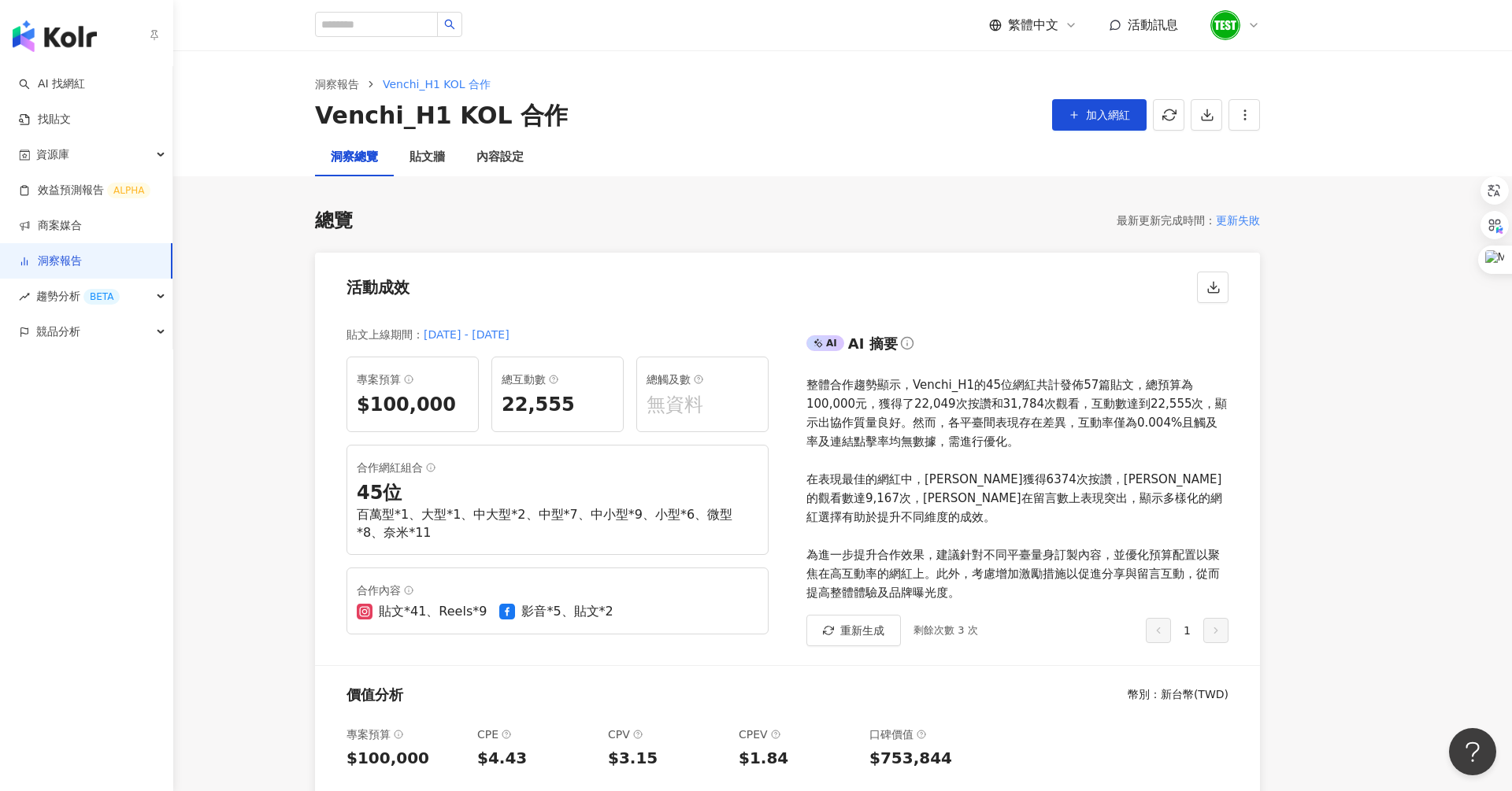
click at [72, 267] on link "洞察報告" at bounding box center [51, 261] width 63 height 16
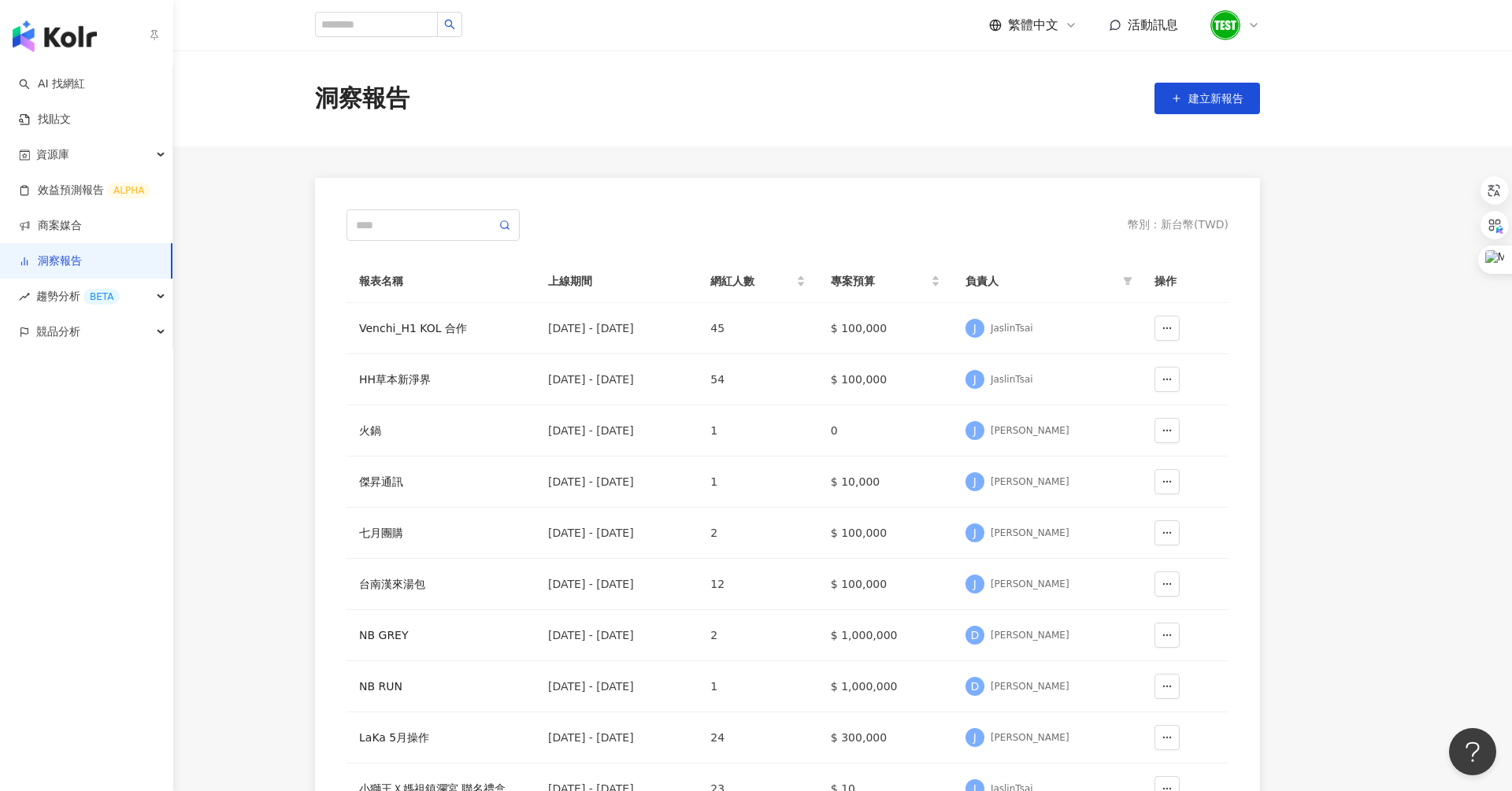
click at [52, 259] on link "洞察報告" at bounding box center [51, 261] width 63 height 16
click at [71, 112] on link "找貼文" at bounding box center [45, 120] width 52 height 16
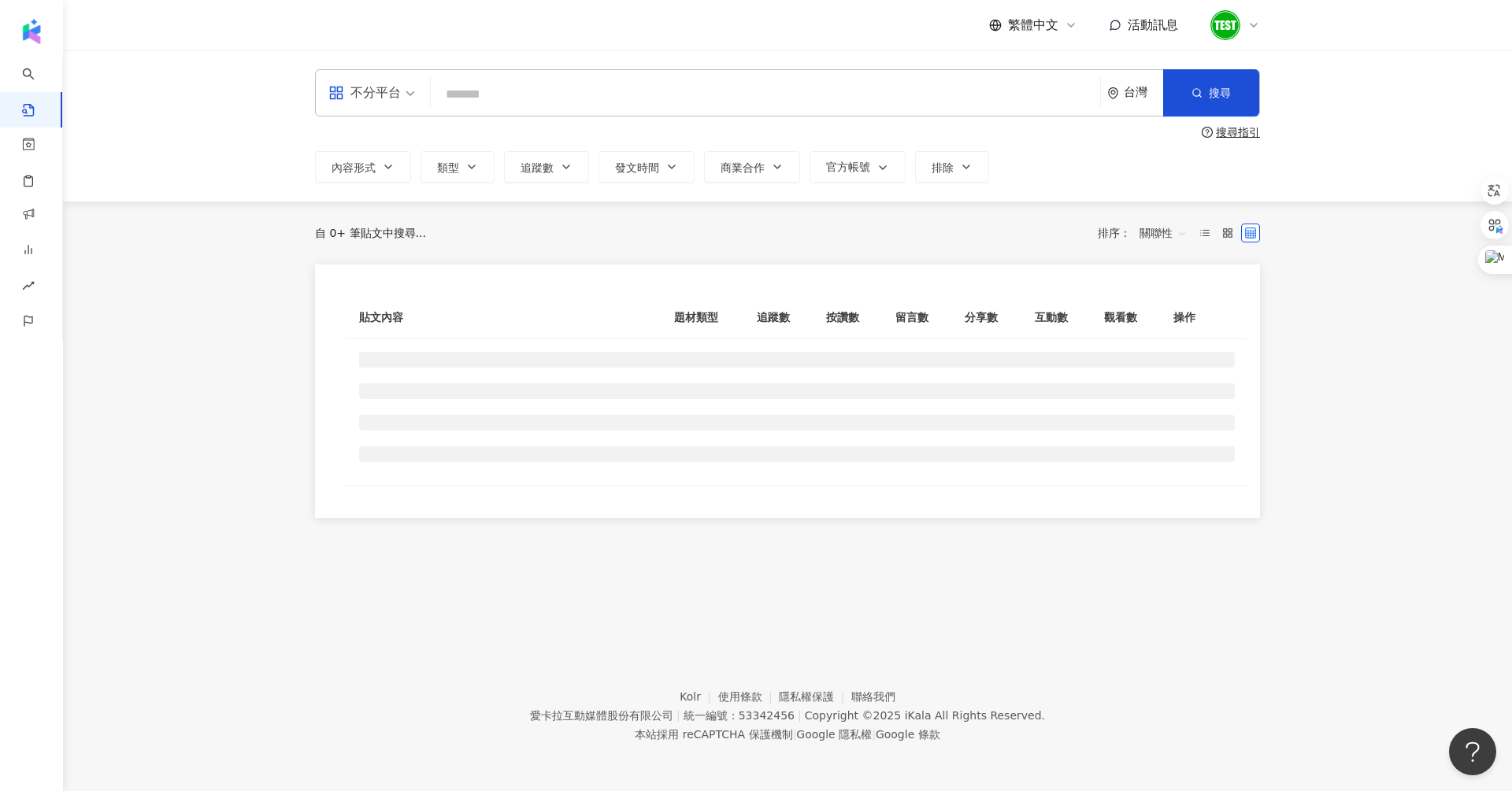
click at [518, 96] on input "search" at bounding box center [765, 94] width 656 height 34
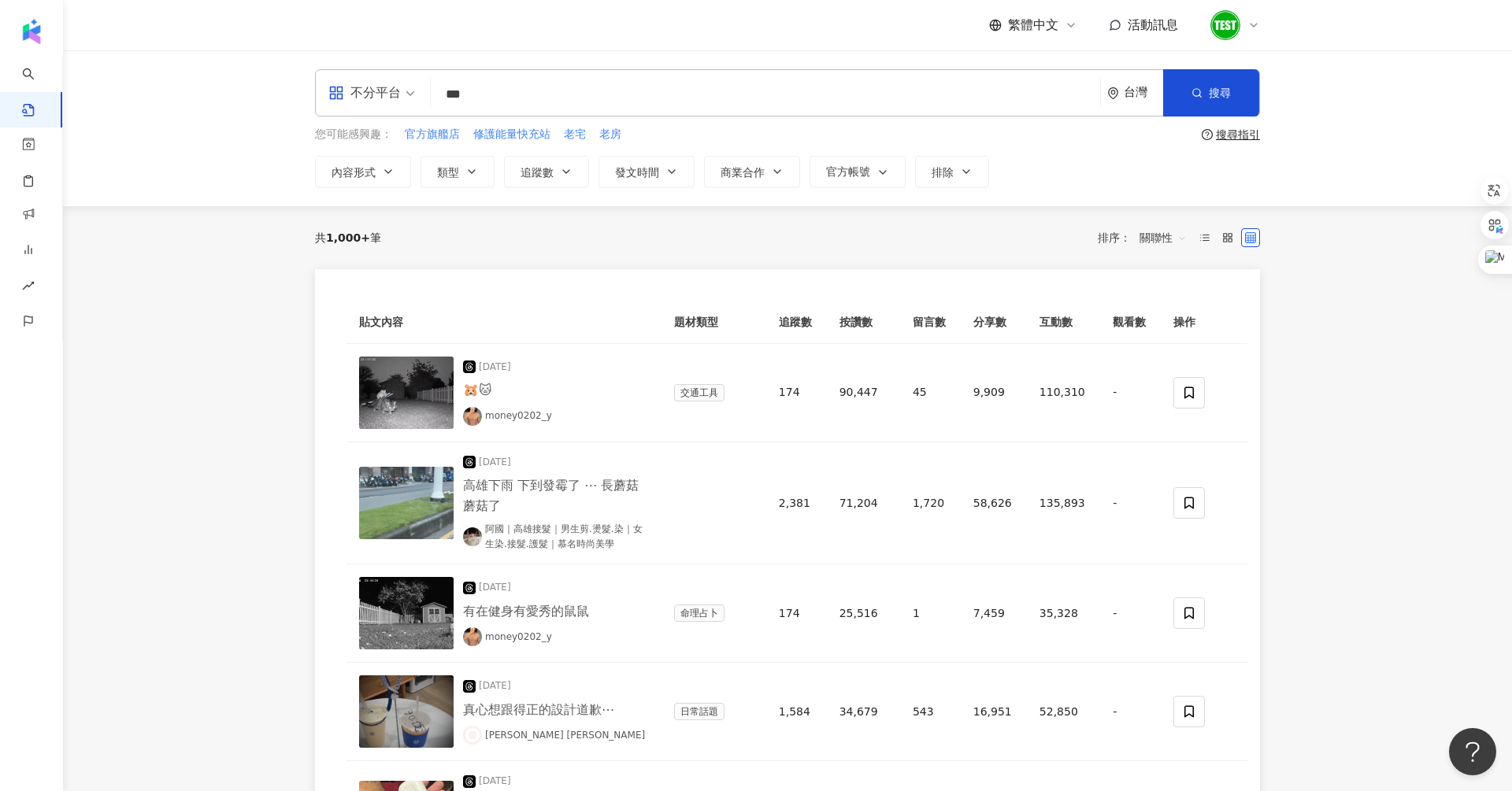
type input "***"
